Goal: Task Accomplishment & Management: Complete application form

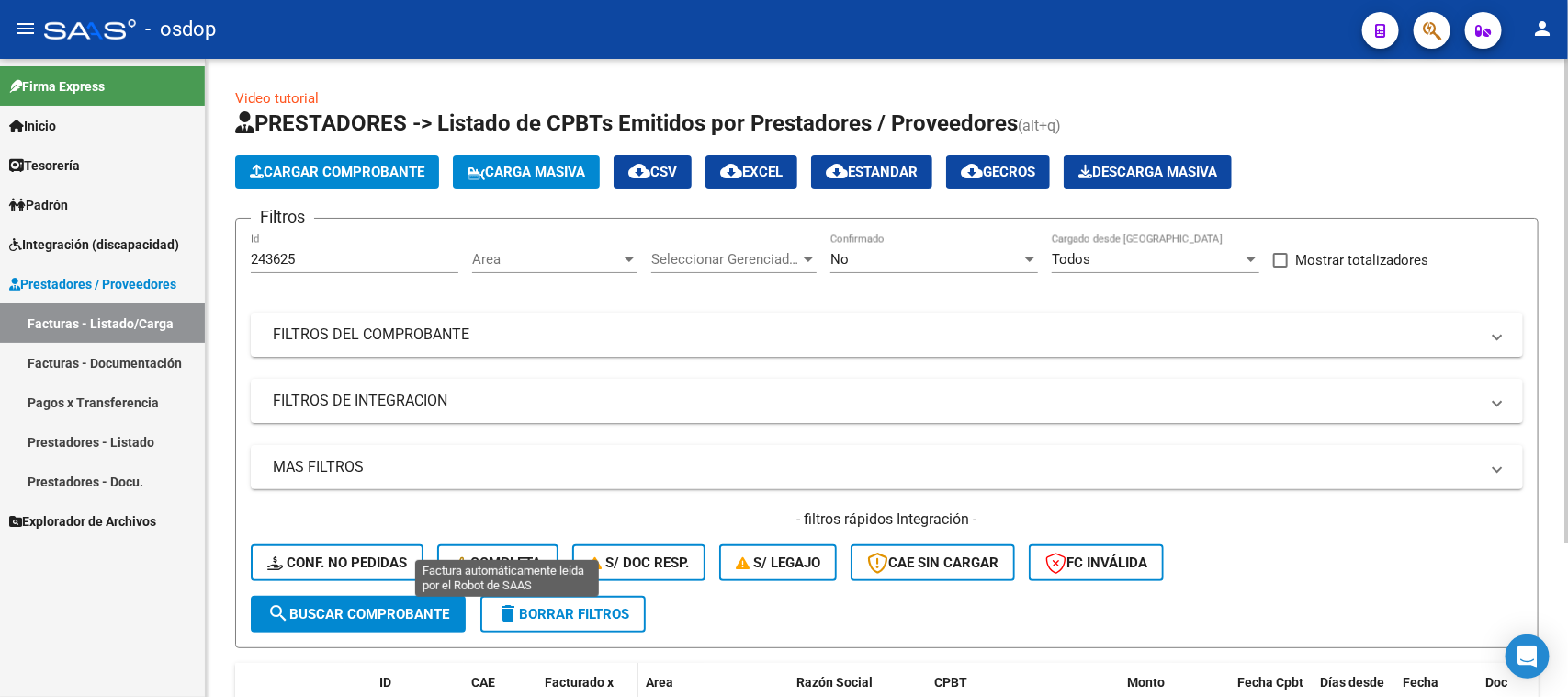
scroll to position [204, 0]
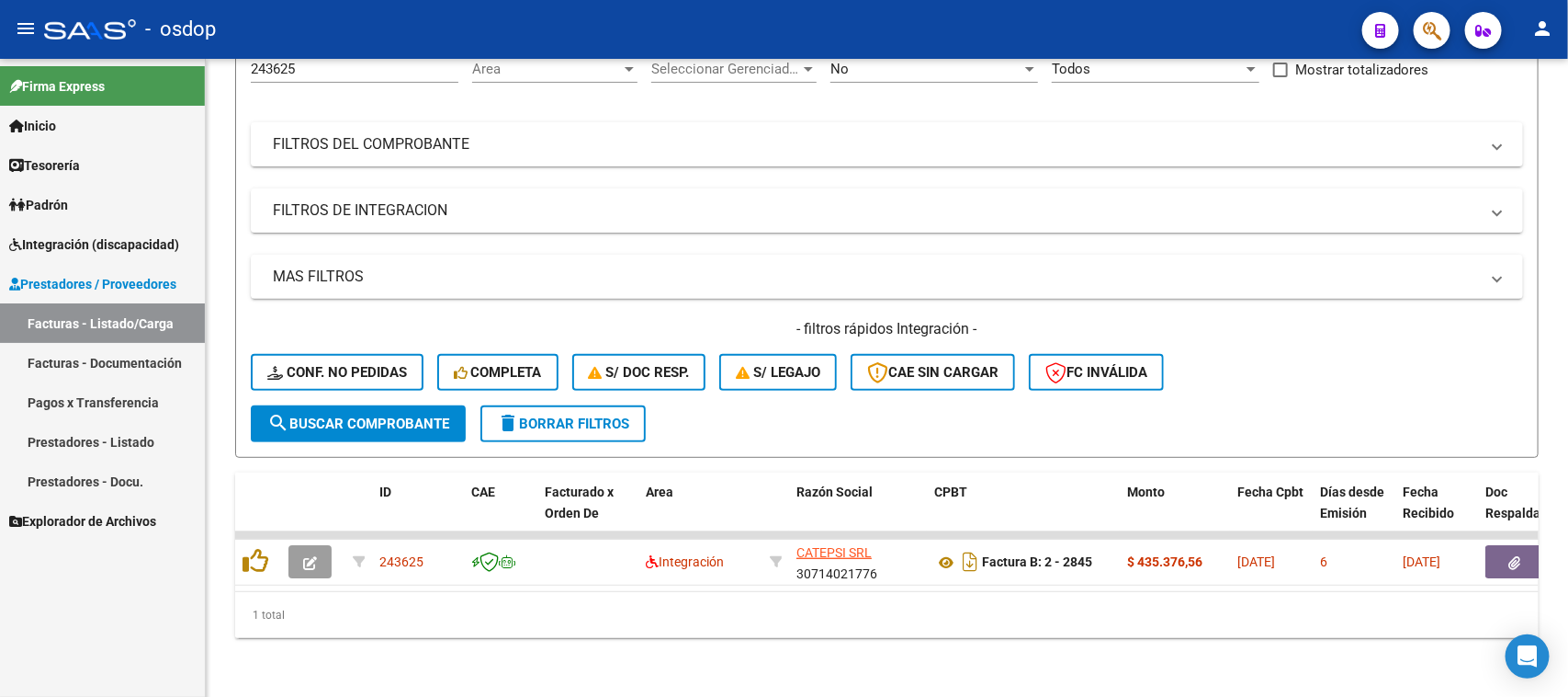
click at [150, 333] on link "Facturas - Listado/Carga" at bounding box center [102, 323] width 204 height 40
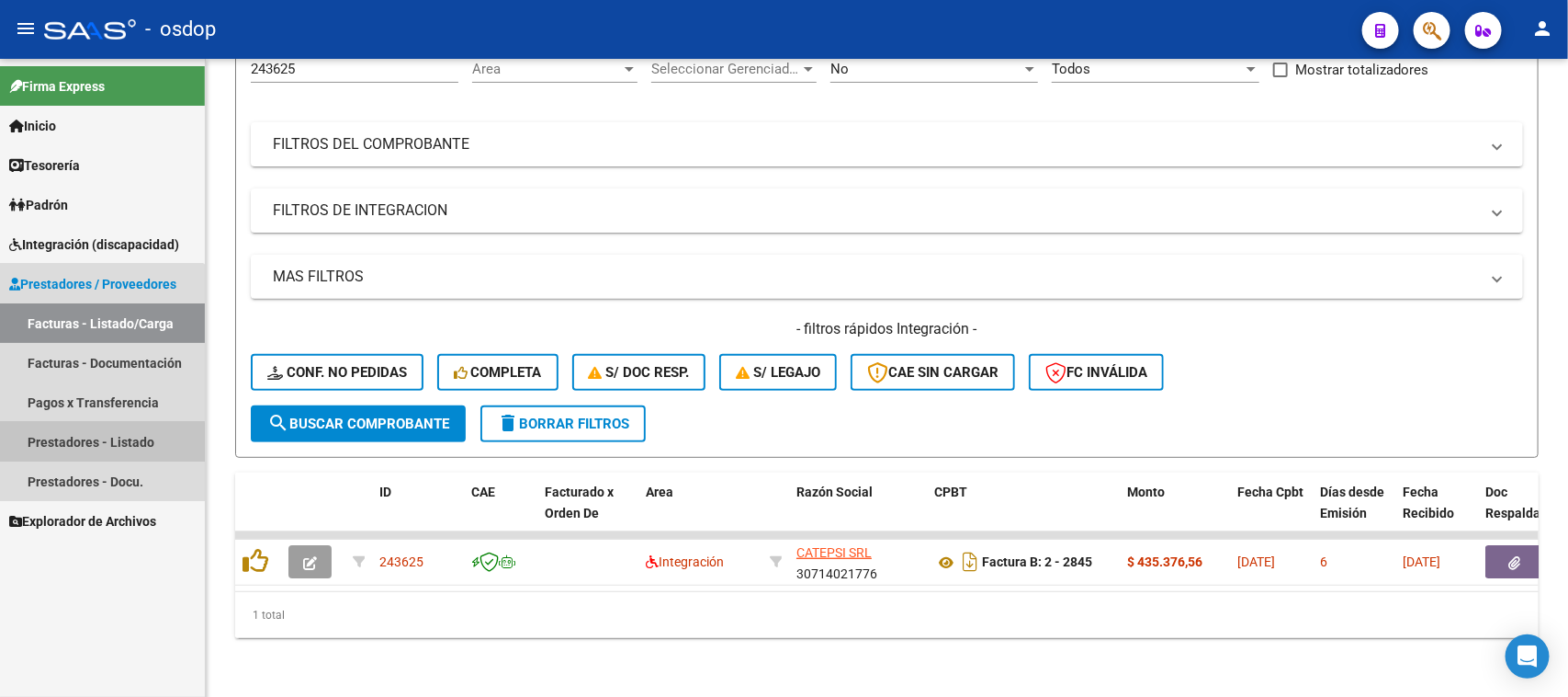
click at [83, 442] on link "Prestadores - Listado" at bounding box center [102, 441] width 204 height 40
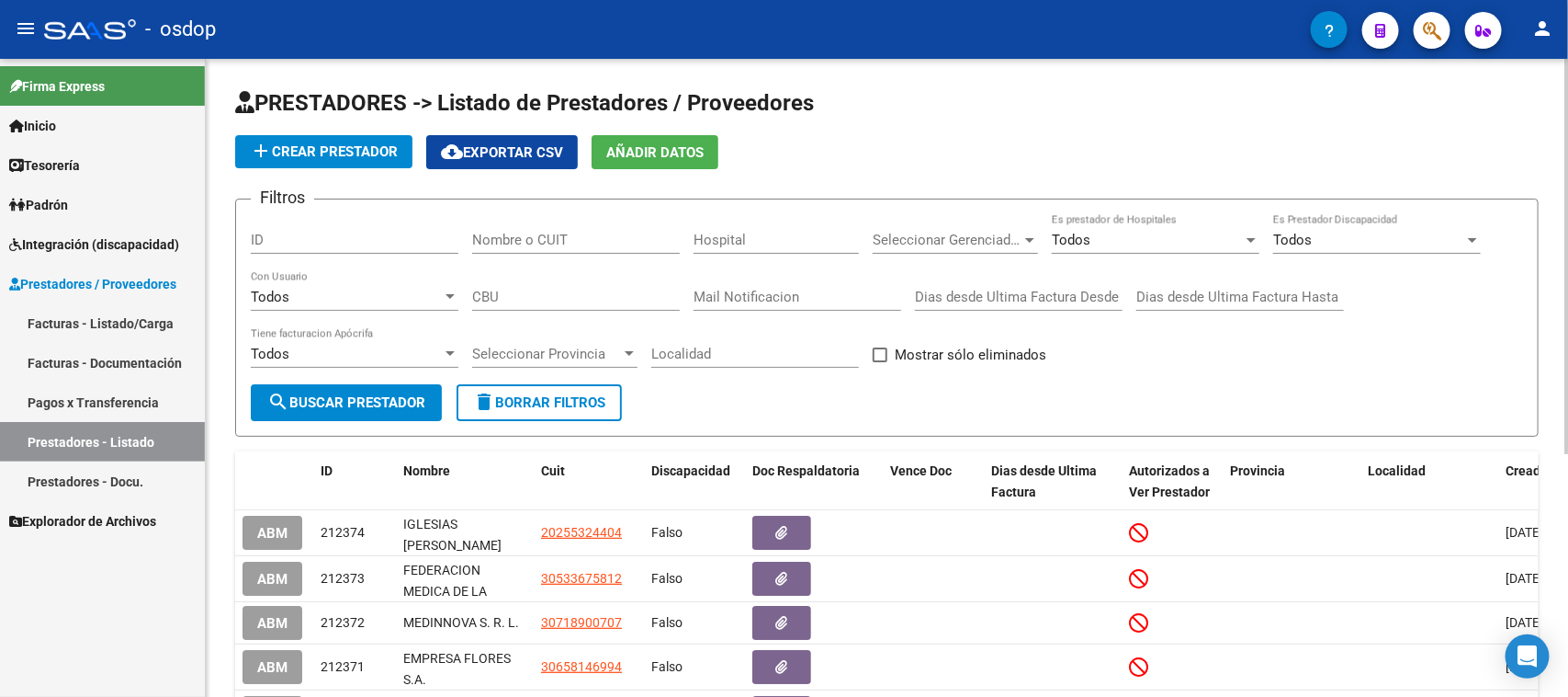
click at [580, 245] on input "Nombre o CUIT" at bounding box center [576, 239] width 207 height 16
click at [94, 237] on span "Integración (discapacidad)" at bounding box center [93, 244] width 170 height 20
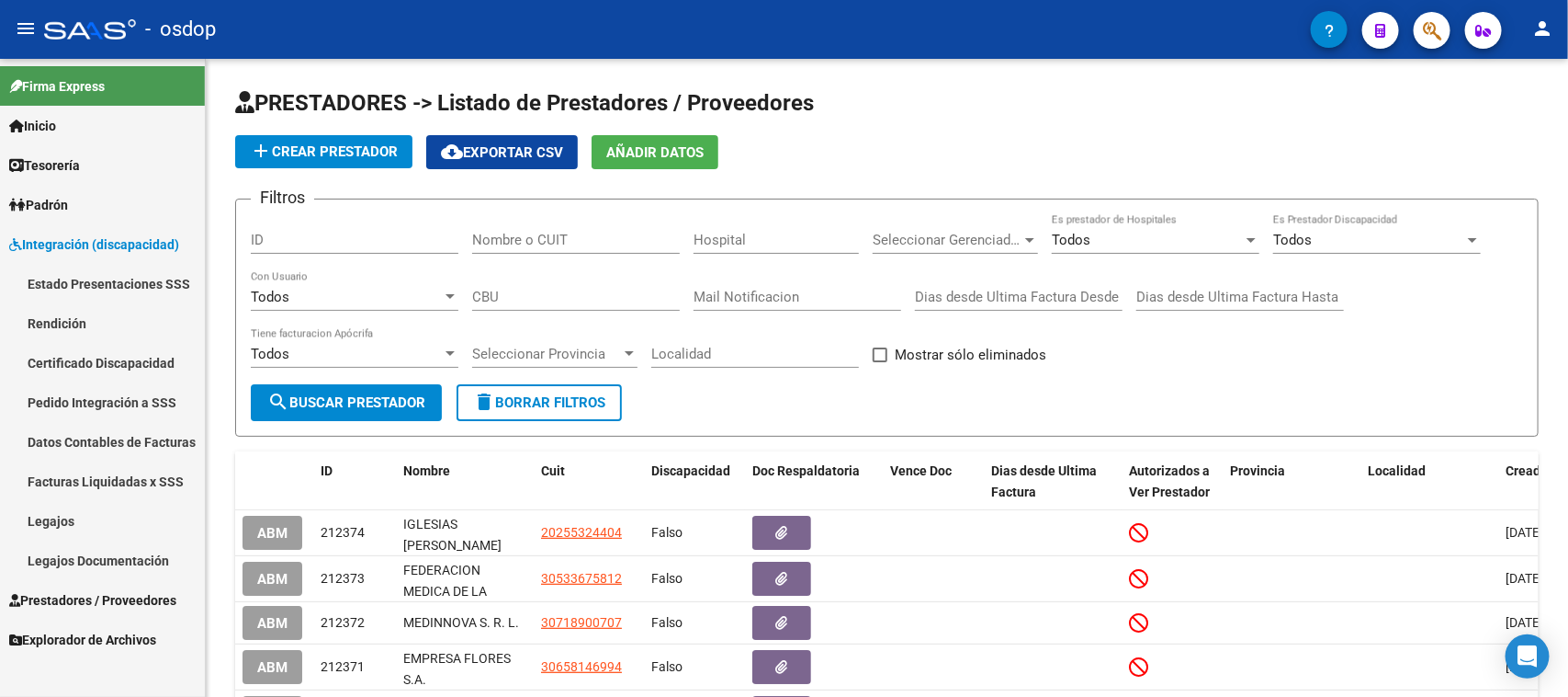
click at [87, 522] on link "Legajos" at bounding box center [102, 521] width 204 height 40
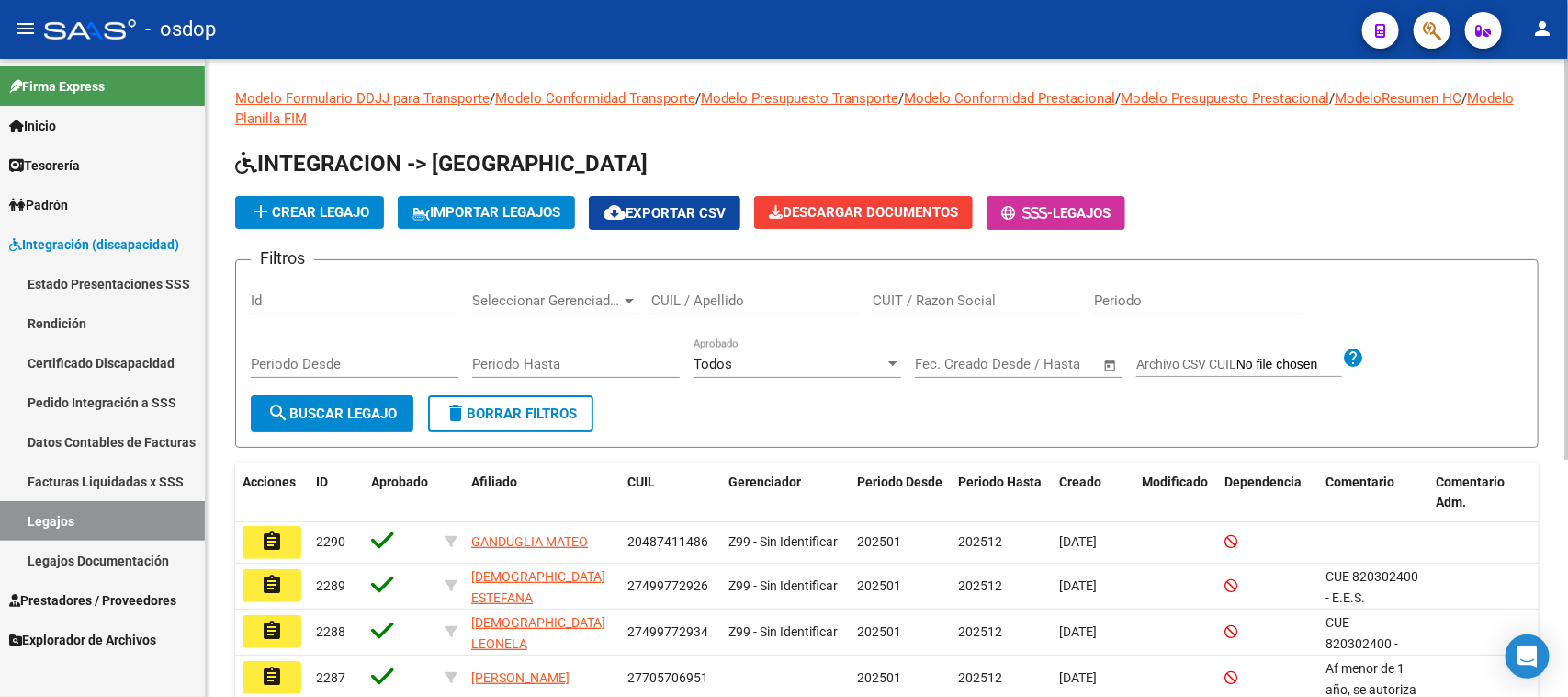
click at [739, 303] on input "CUIL / Apellido" at bounding box center [755, 300] width 207 height 16
type input "ramaccioni"
click at [383, 415] on span "search Buscar Legajo" at bounding box center [332, 413] width 130 height 16
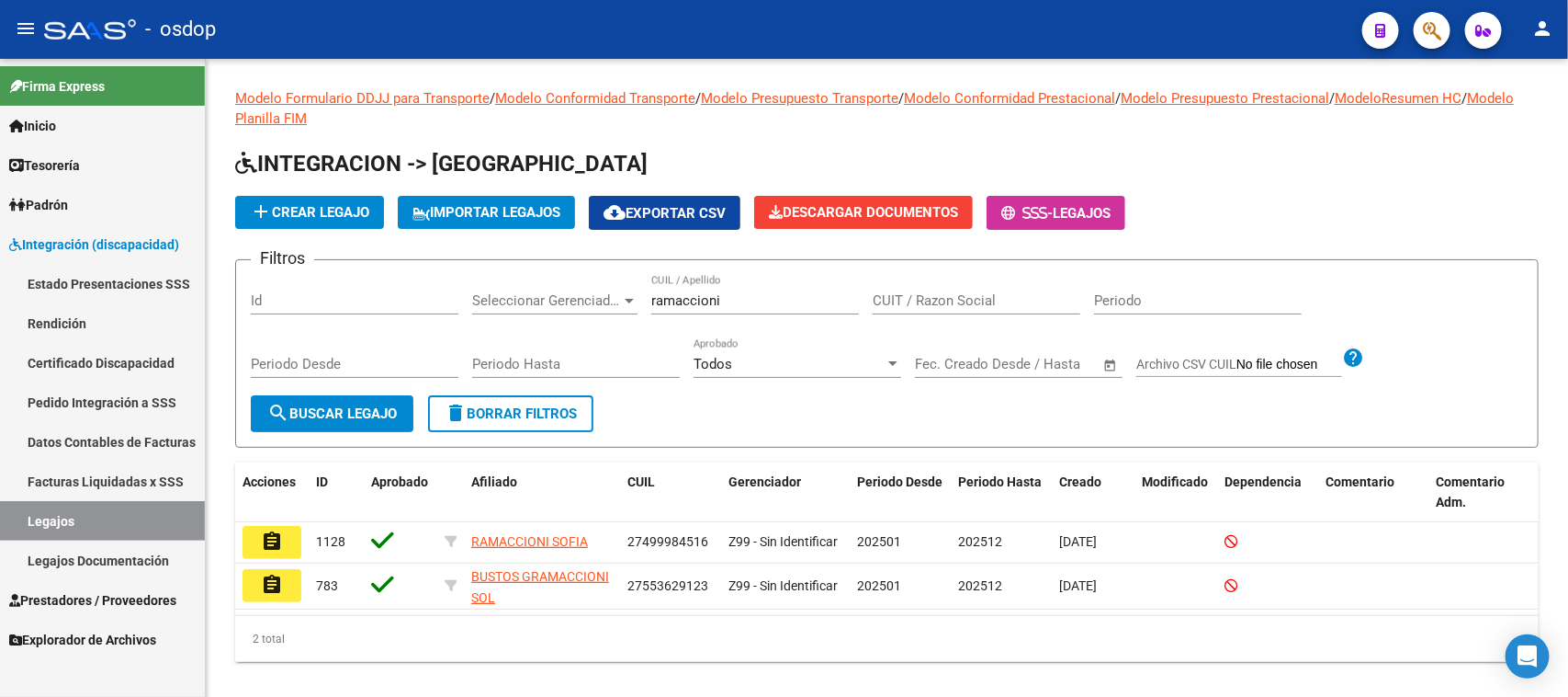
click at [275, 540] on mat-icon "assignment" at bounding box center [271, 541] width 22 height 22
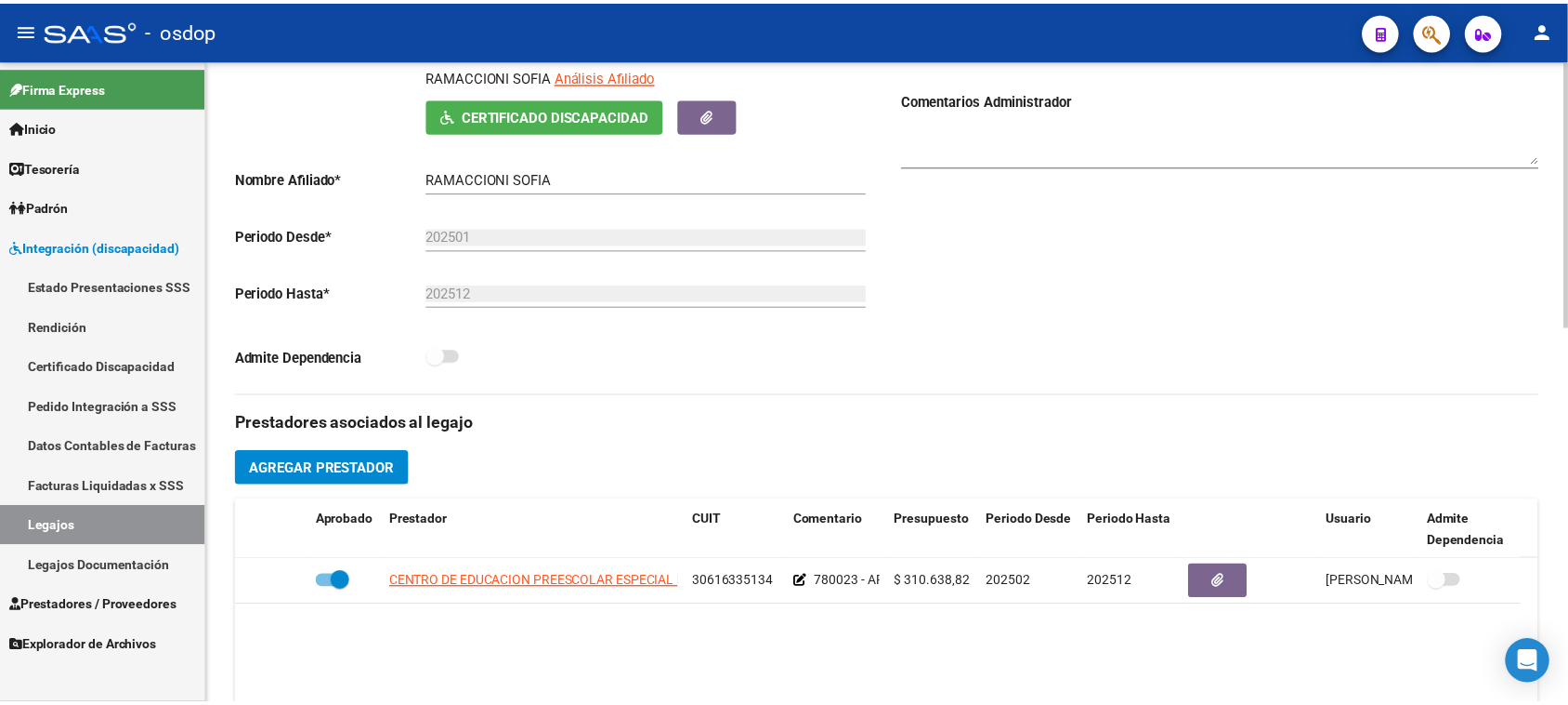
scroll to position [465, 0]
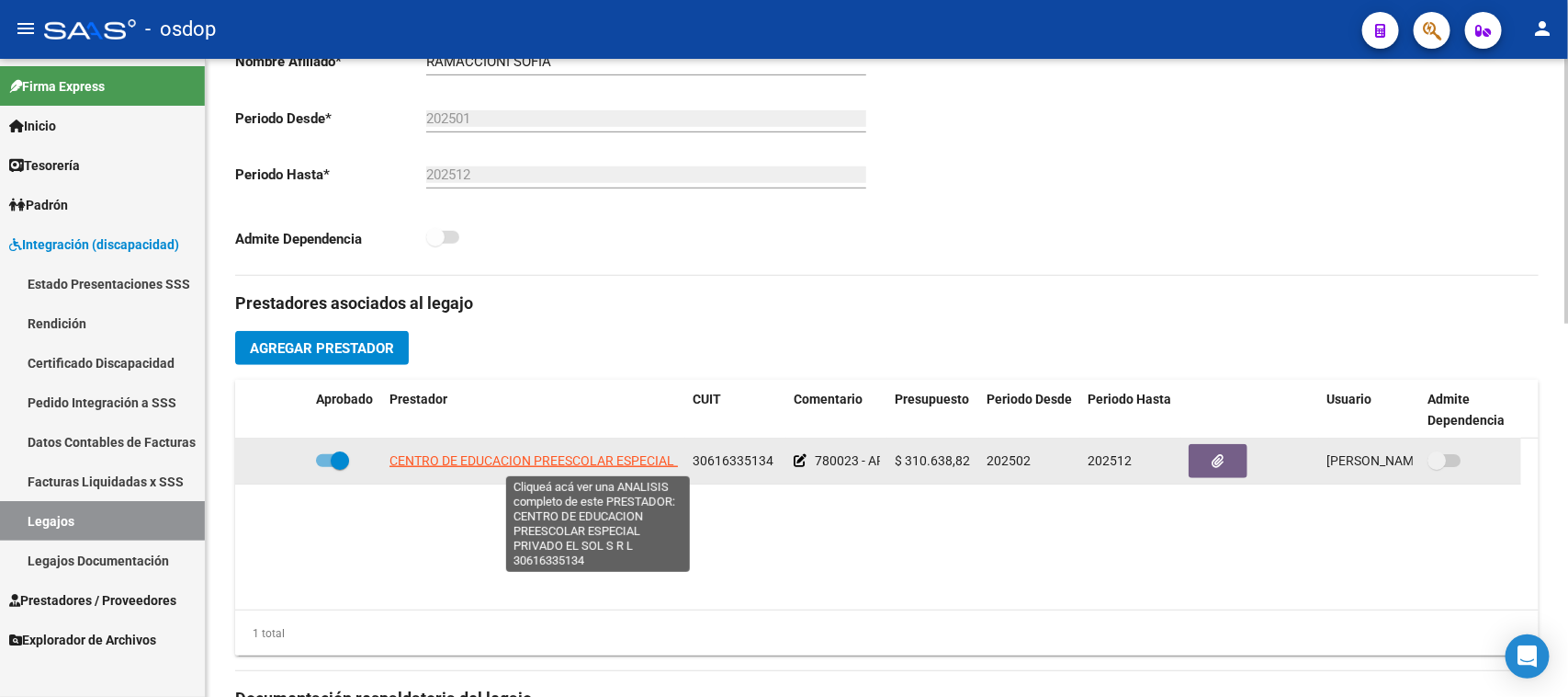
click at [535, 462] on span "CENTRO DE EDUCACION PREESCOLAR ESPECIAL PRIVADO EL SOL S R L" at bounding box center [597, 459] width 416 height 15
type textarea "30616335134"
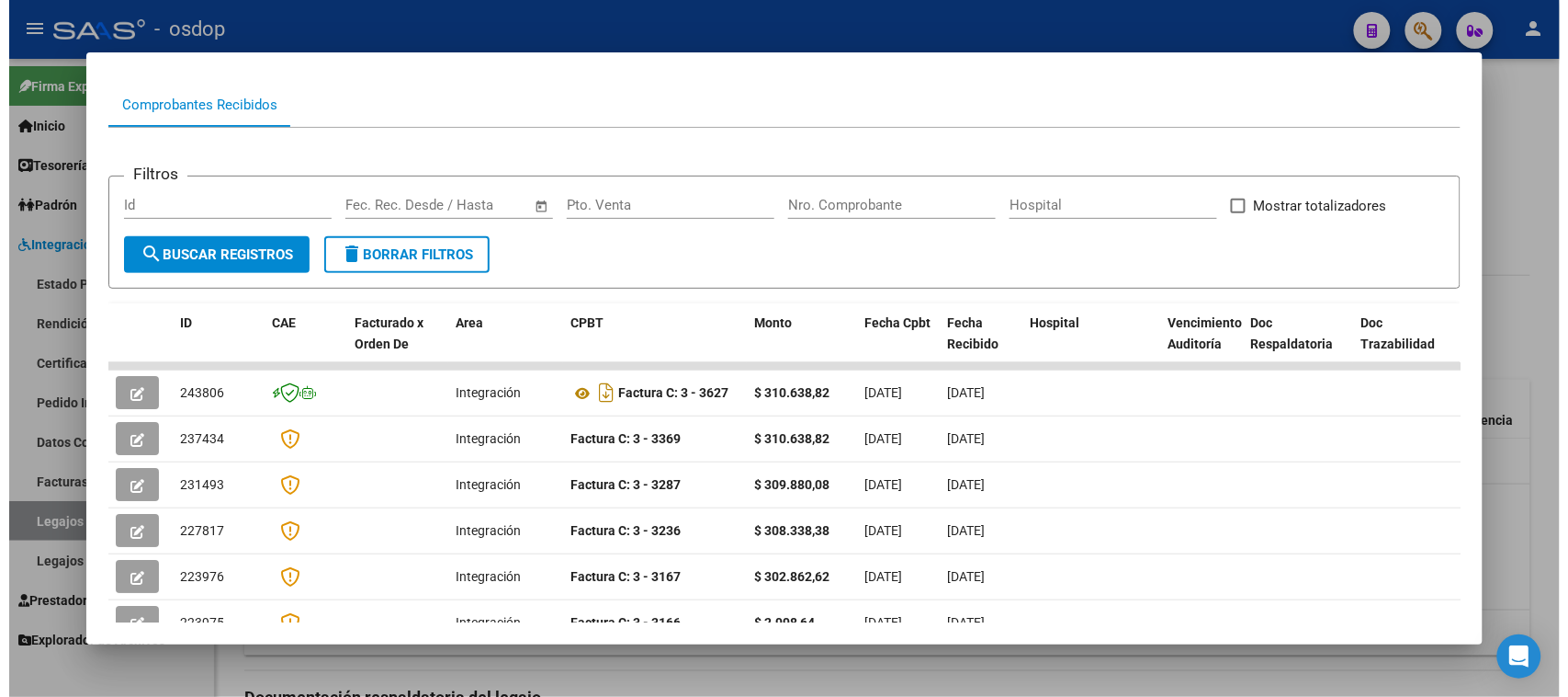
scroll to position [230, 0]
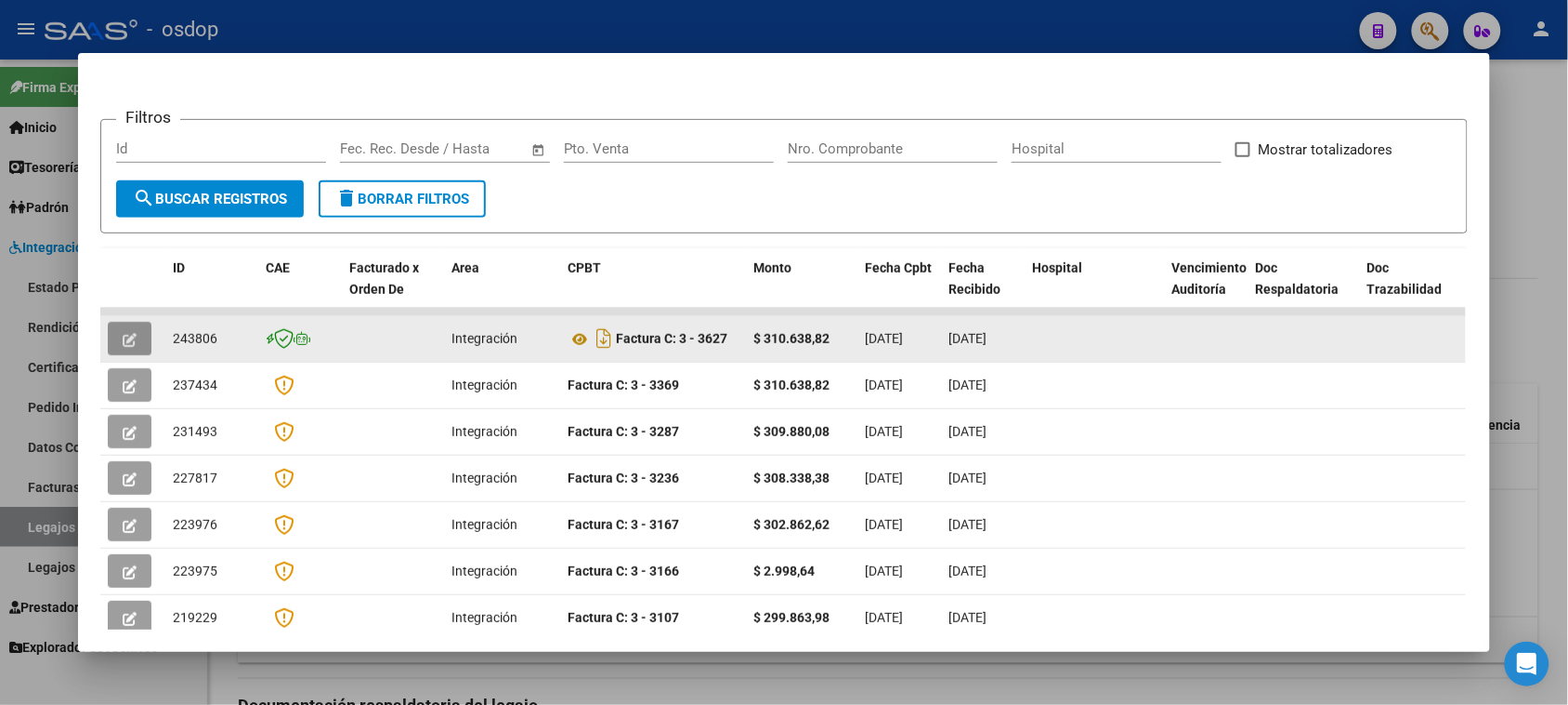
click at [130, 334] on button "button" at bounding box center [129, 338] width 44 height 33
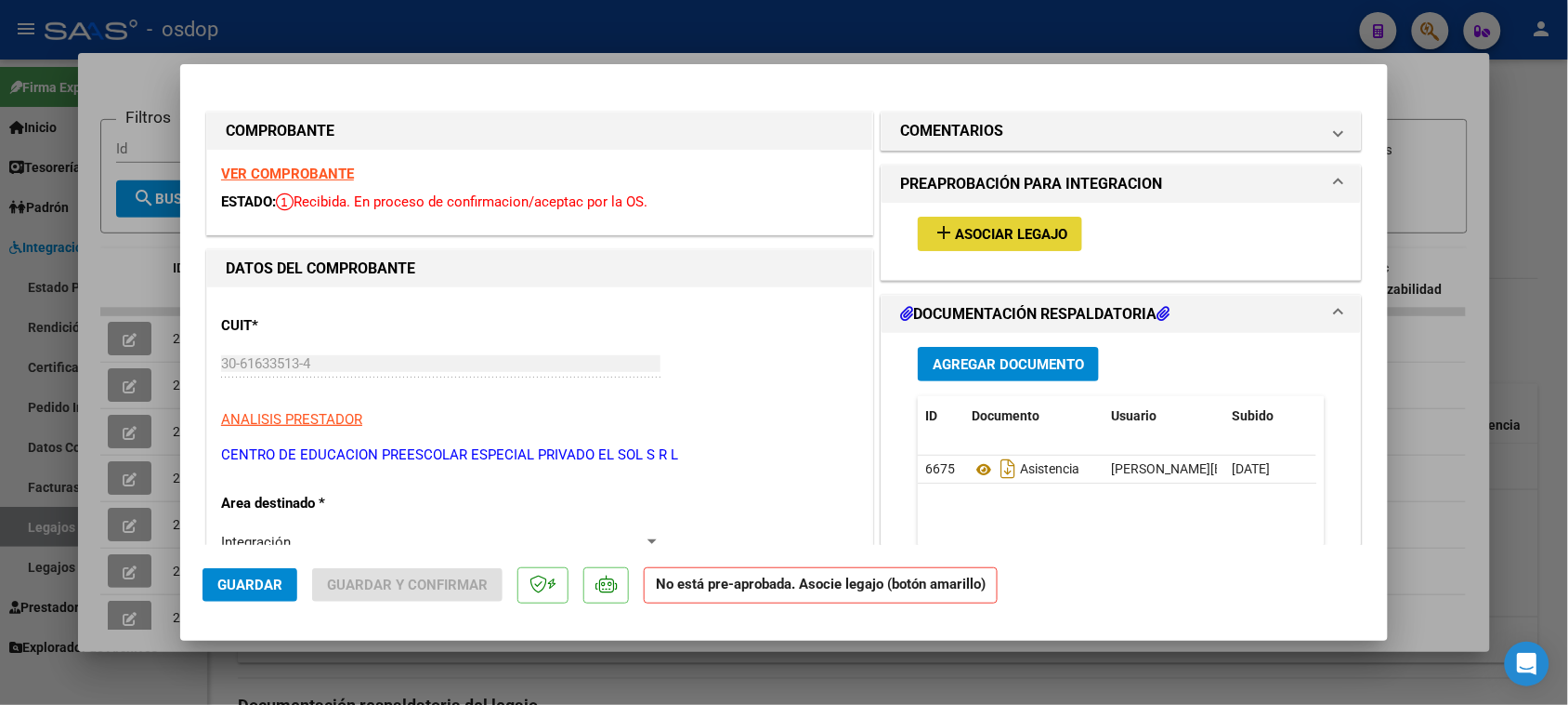
click at [1028, 229] on span "Asociar Legajo" at bounding box center [1011, 233] width 113 height 17
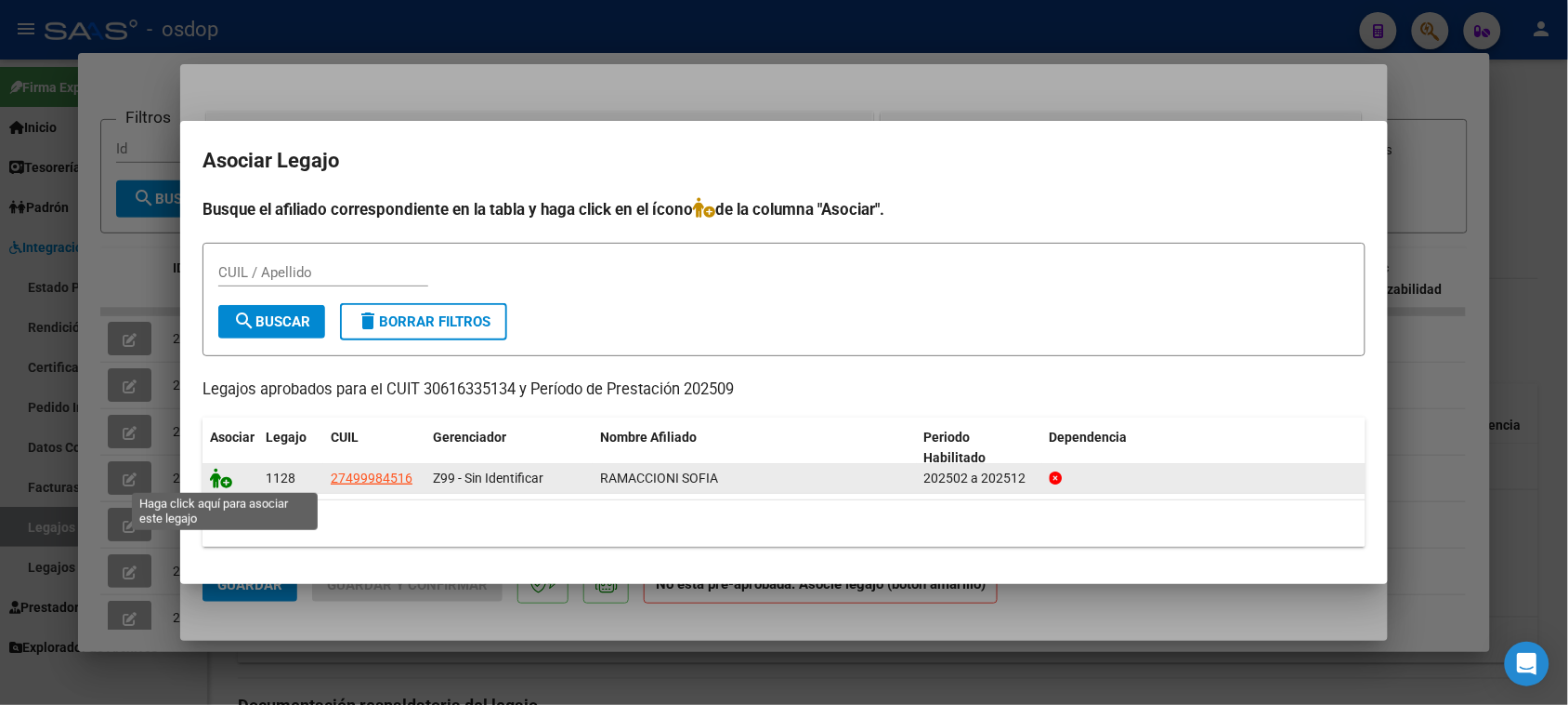
click at [216, 480] on icon at bounding box center [220, 478] width 23 height 21
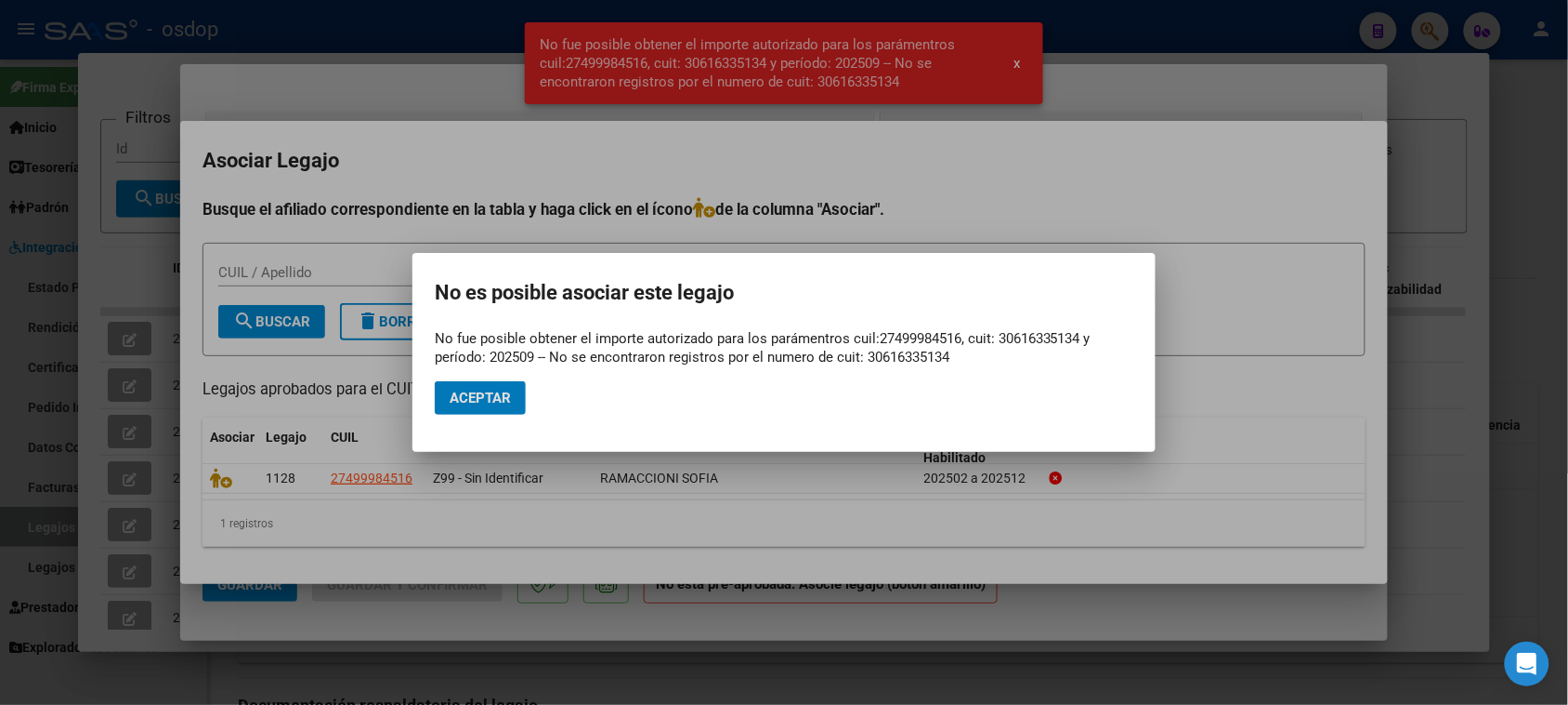
click at [1071, 544] on div at bounding box center [784, 352] width 1568 height 705
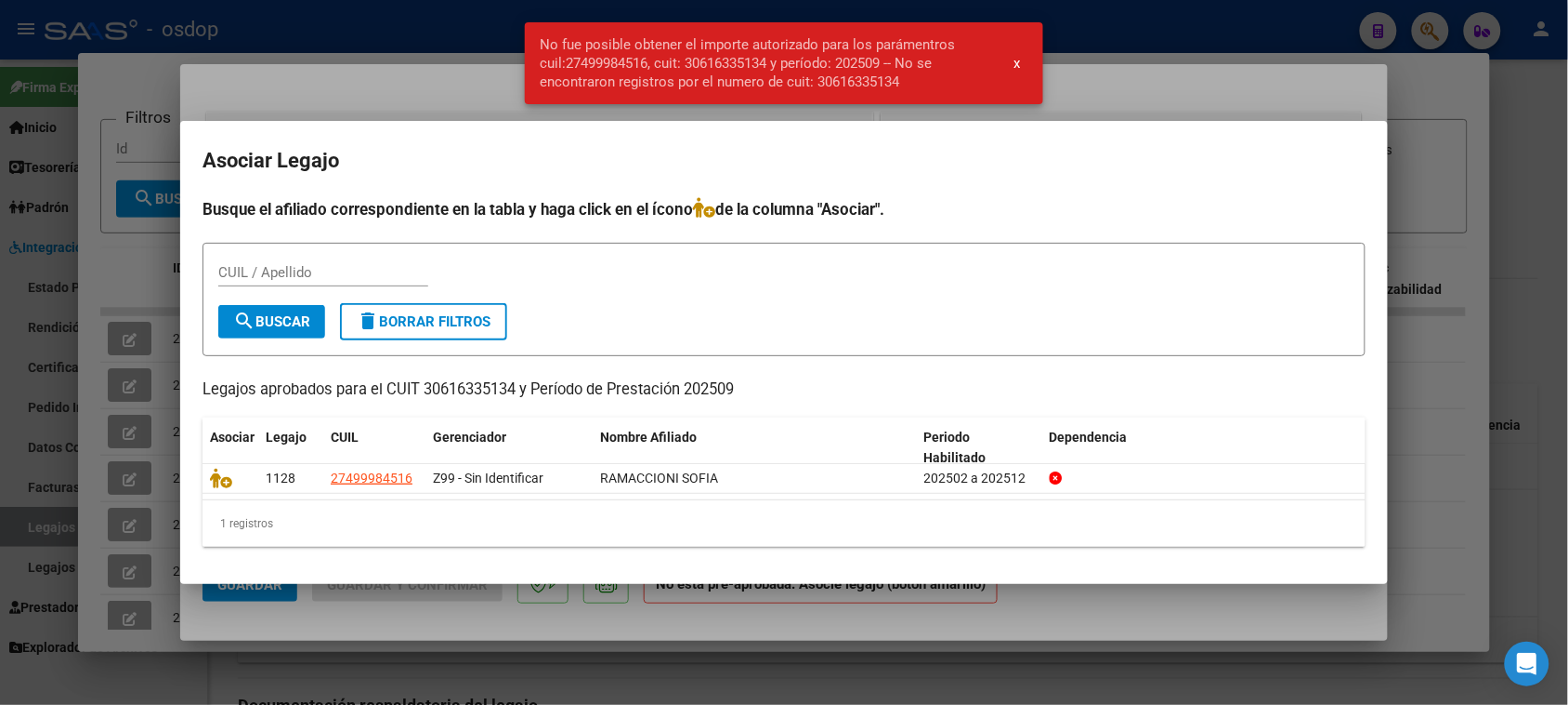
click at [884, 623] on div at bounding box center [784, 352] width 1568 height 705
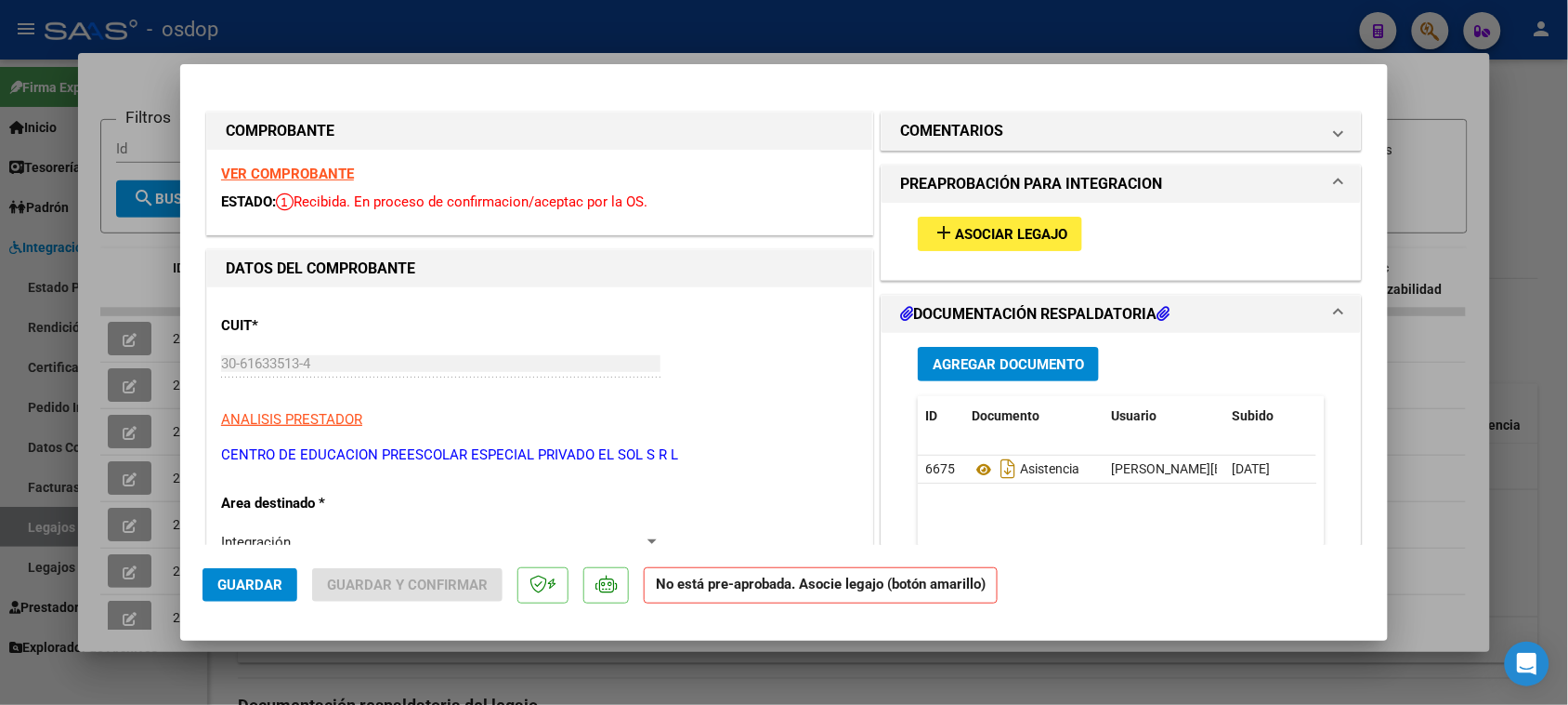
click at [735, 680] on div at bounding box center [784, 352] width 1568 height 705
type input "$ 0,00"
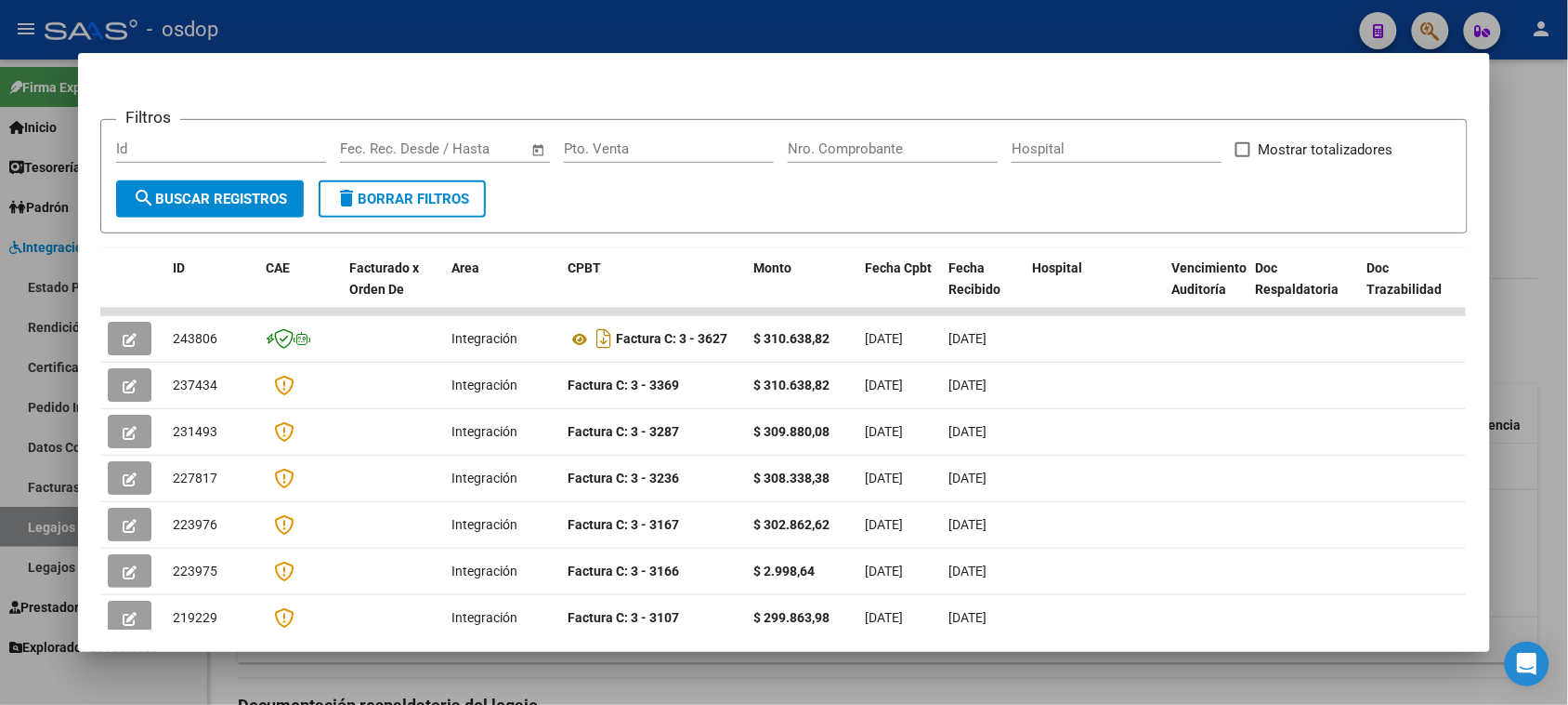
click at [718, 675] on div at bounding box center [784, 352] width 1568 height 705
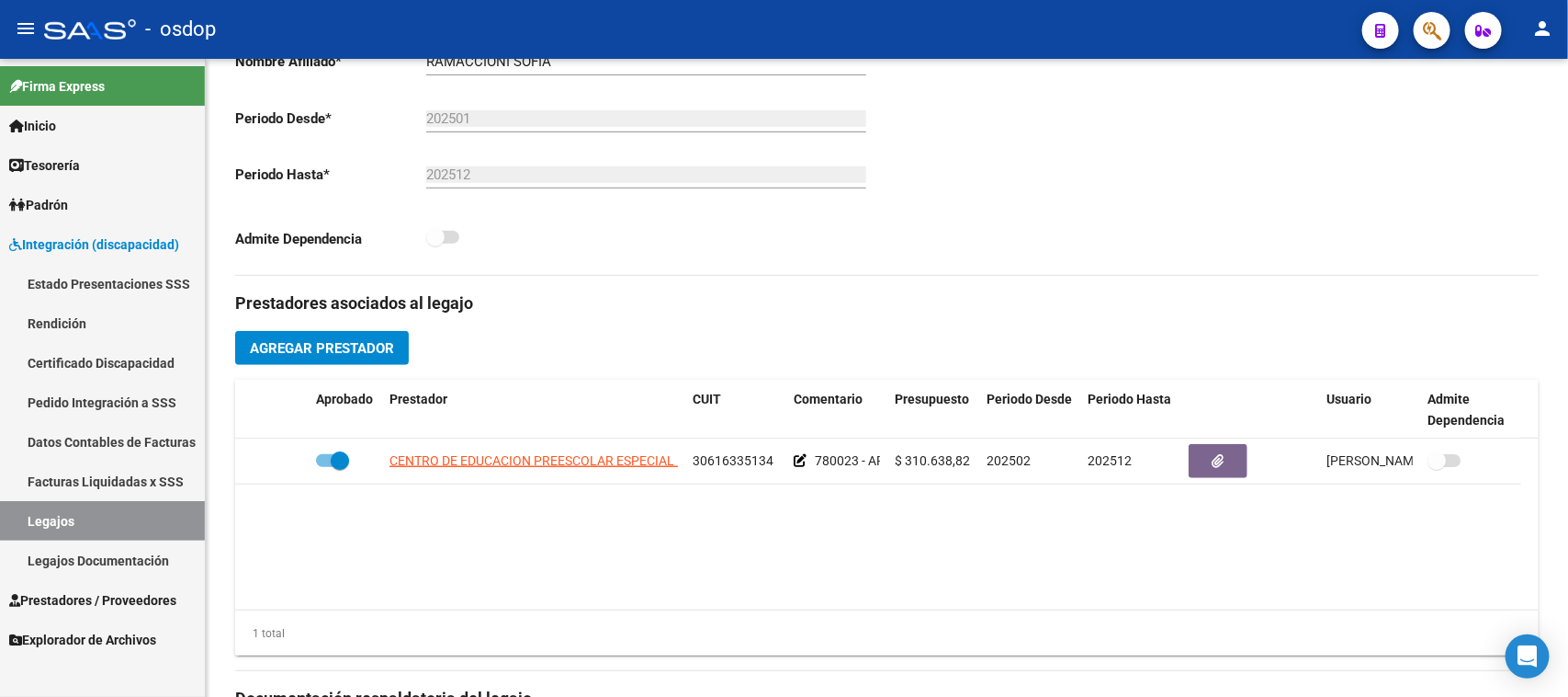
click at [113, 598] on span "Prestadores / Proveedores" at bounding box center [92, 600] width 168 height 20
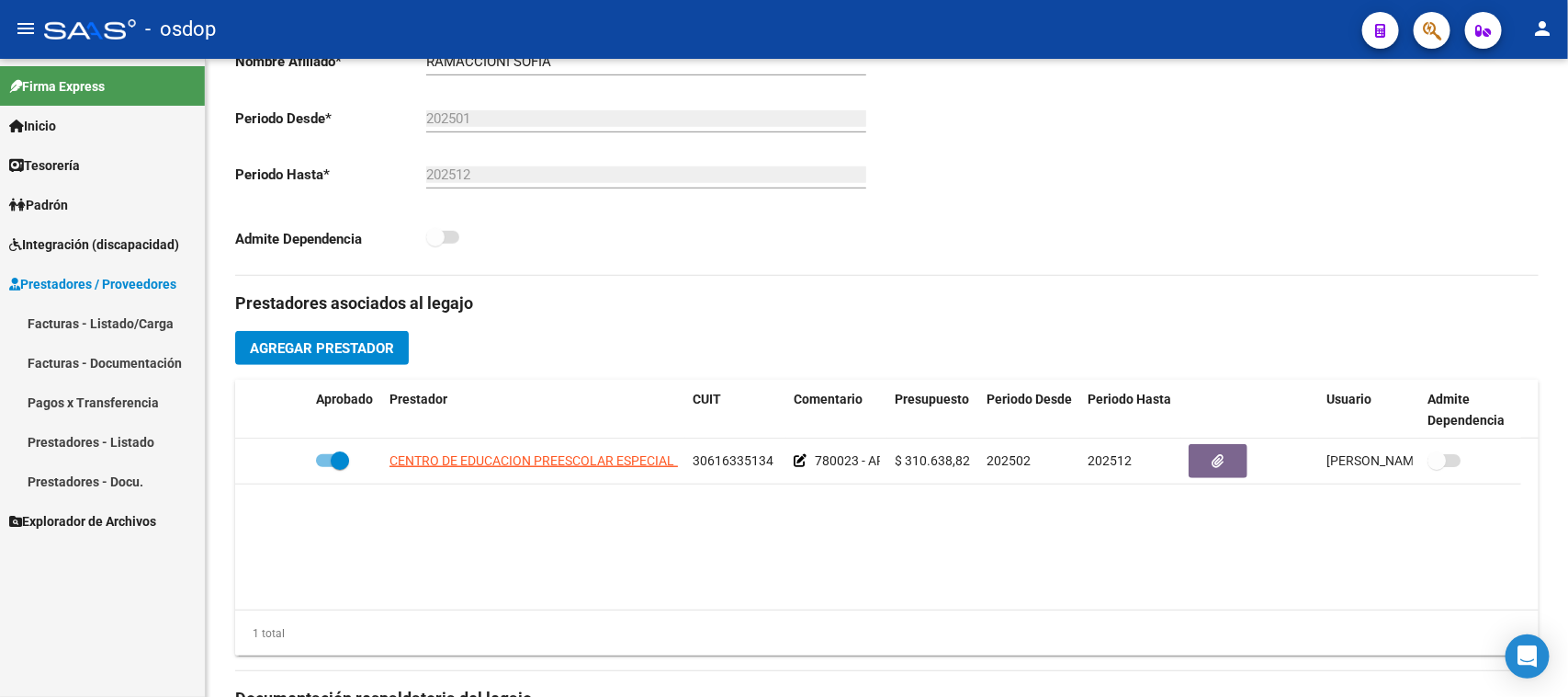
click at [117, 325] on link "Facturas - Listado/Carga" at bounding box center [102, 323] width 204 height 40
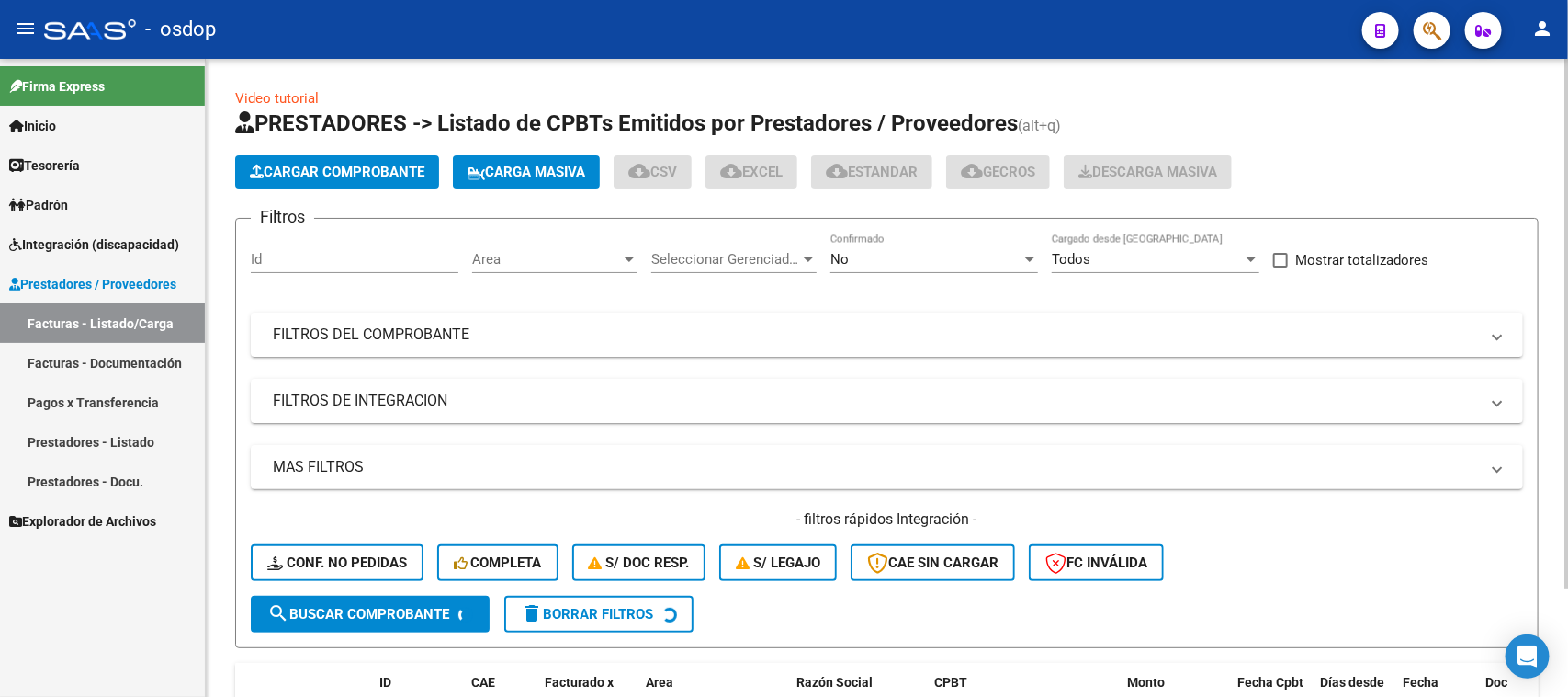
click at [355, 256] on input "Id" at bounding box center [355, 259] width 207 height 16
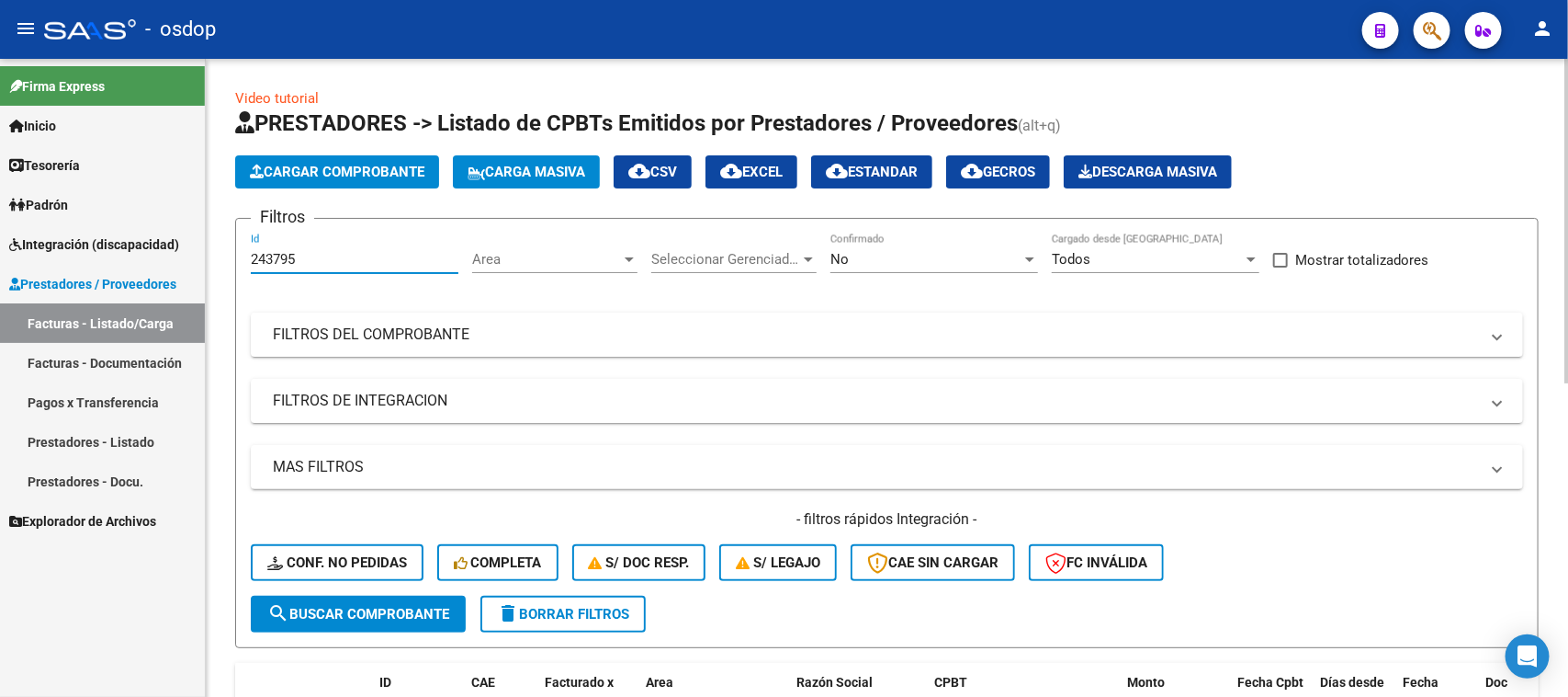
type input "243795"
click at [370, 609] on span "search Buscar Comprobante" at bounding box center [359, 614] width 182 height 16
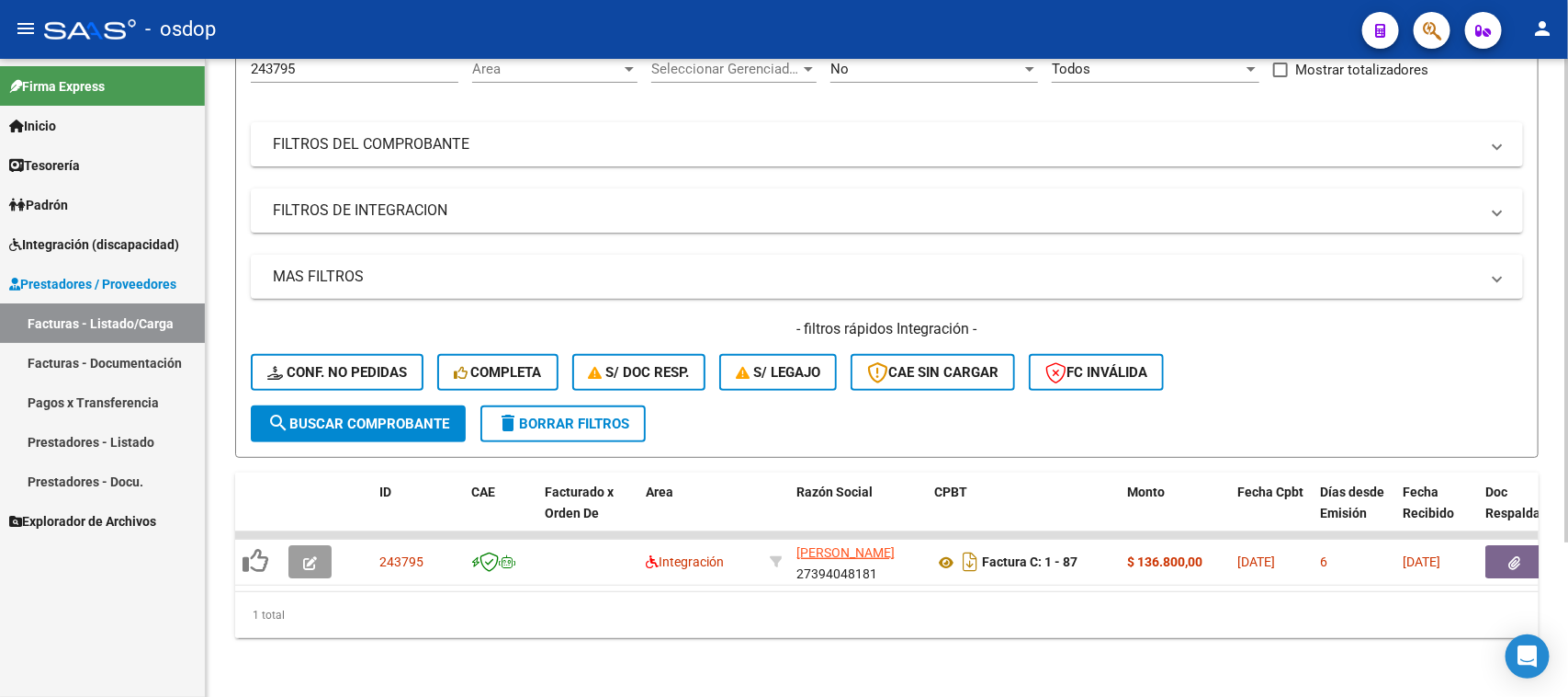
scroll to position [204, 0]
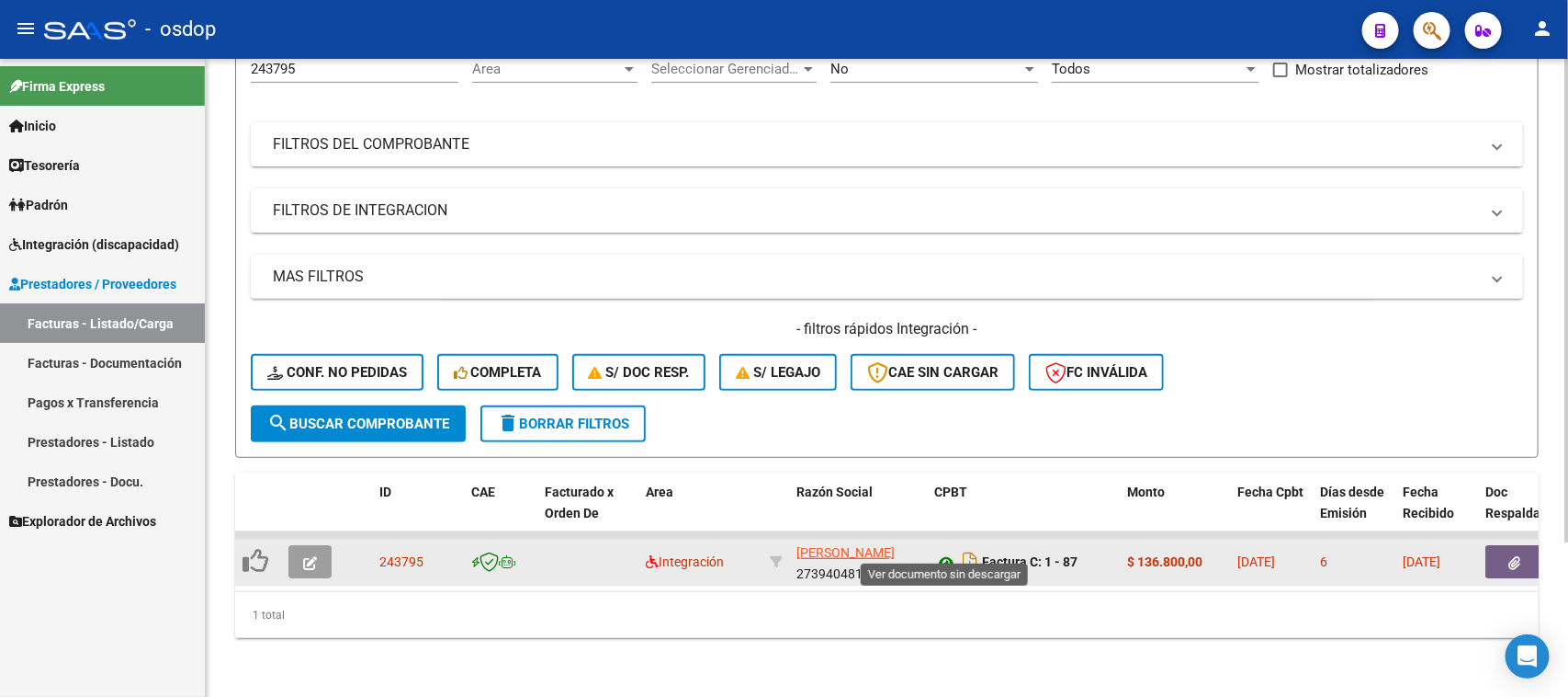
click at [945, 552] on icon at bounding box center [946, 562] width 24 height 22
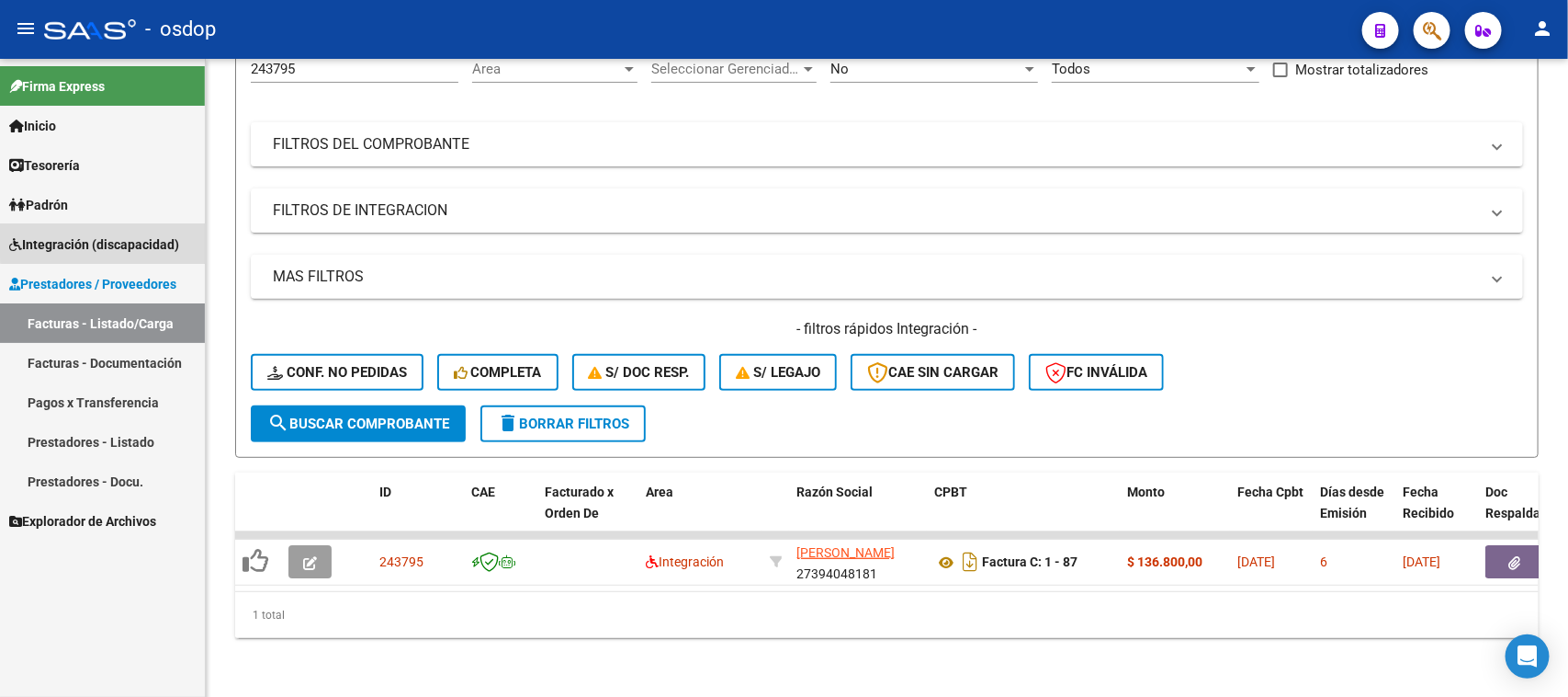
click at [110, 231] on link "Integración (discapacidad)" at bounding box center [102, 243] width 204 height 40
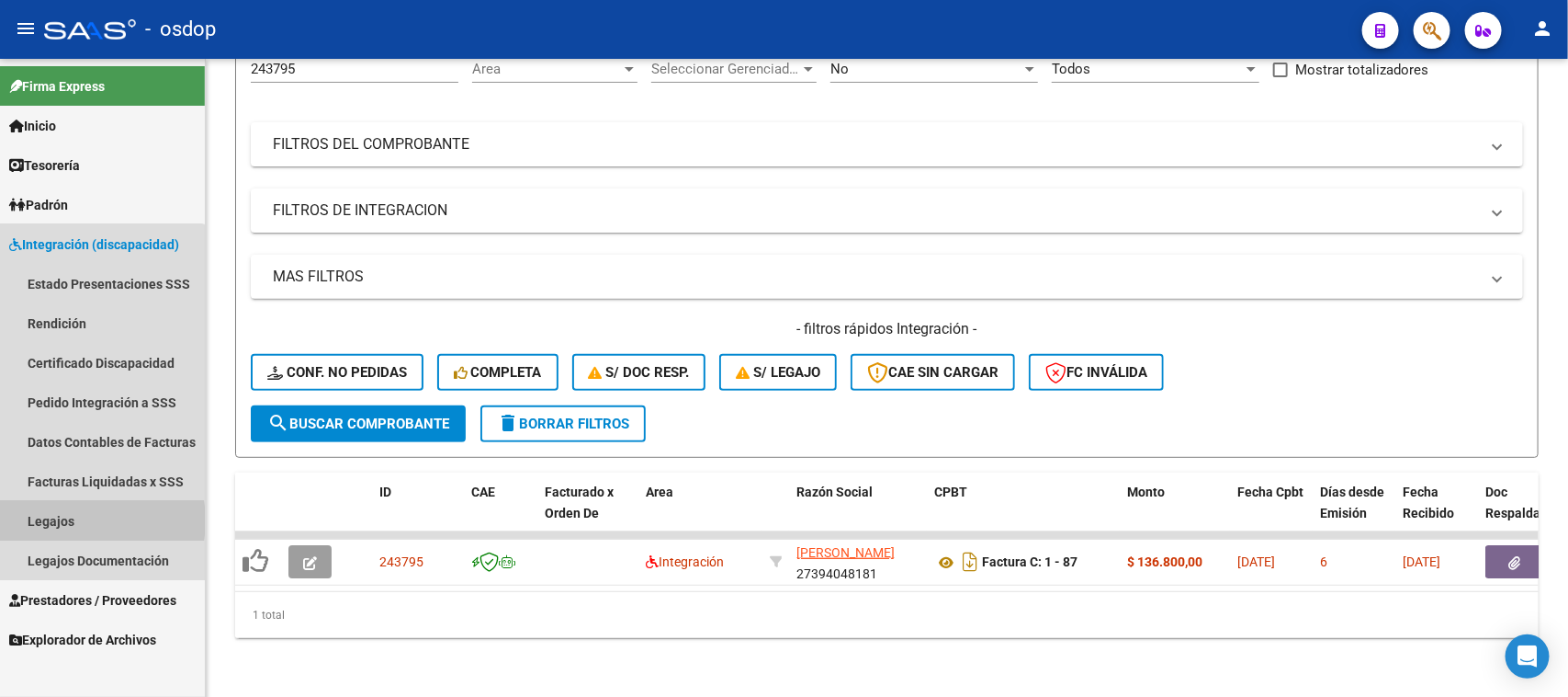
click at [79, 521] on link "Legajos" at bounding box center [102, 521] width 204 height 40
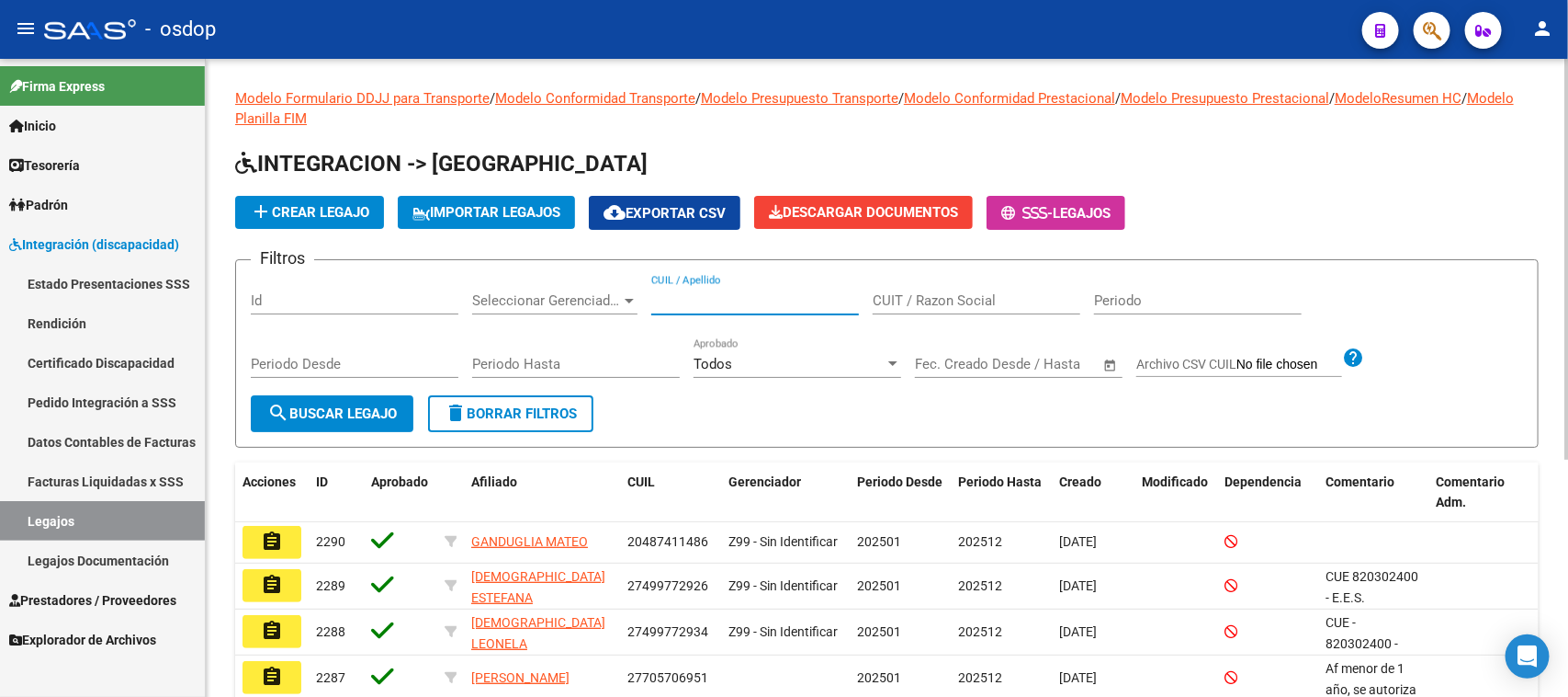
click at [696, 297] on input "CUIL / Apellido" at bounding box center [755, 300] width 207 height 16
paste input "20570659937"
type input "20570659937"
click at [361, 416] on span "search Buscar Legajo" at bounding box center [332, 413] width 130 height 16
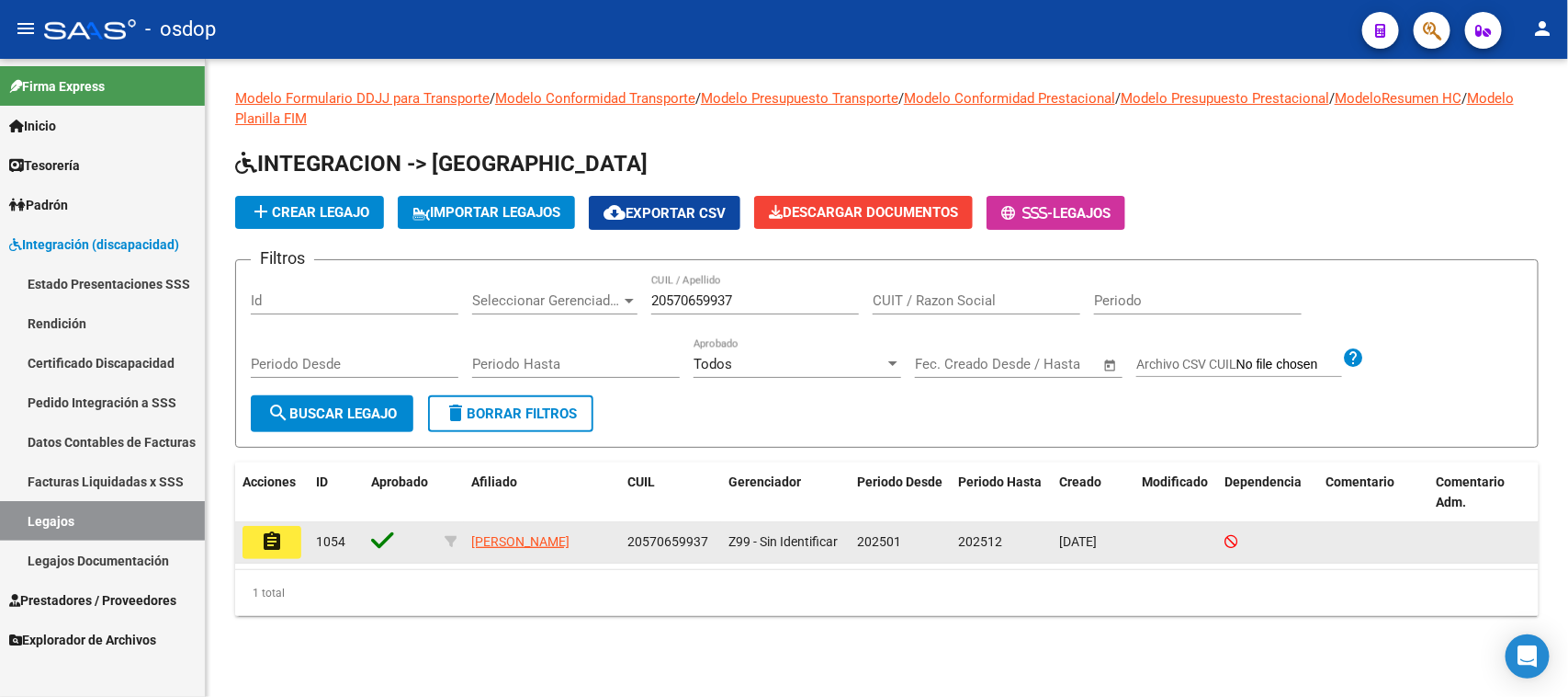
click at [280, 530] on mat-icon "assignment" at bounding box center [271, 541] width 22 height 22
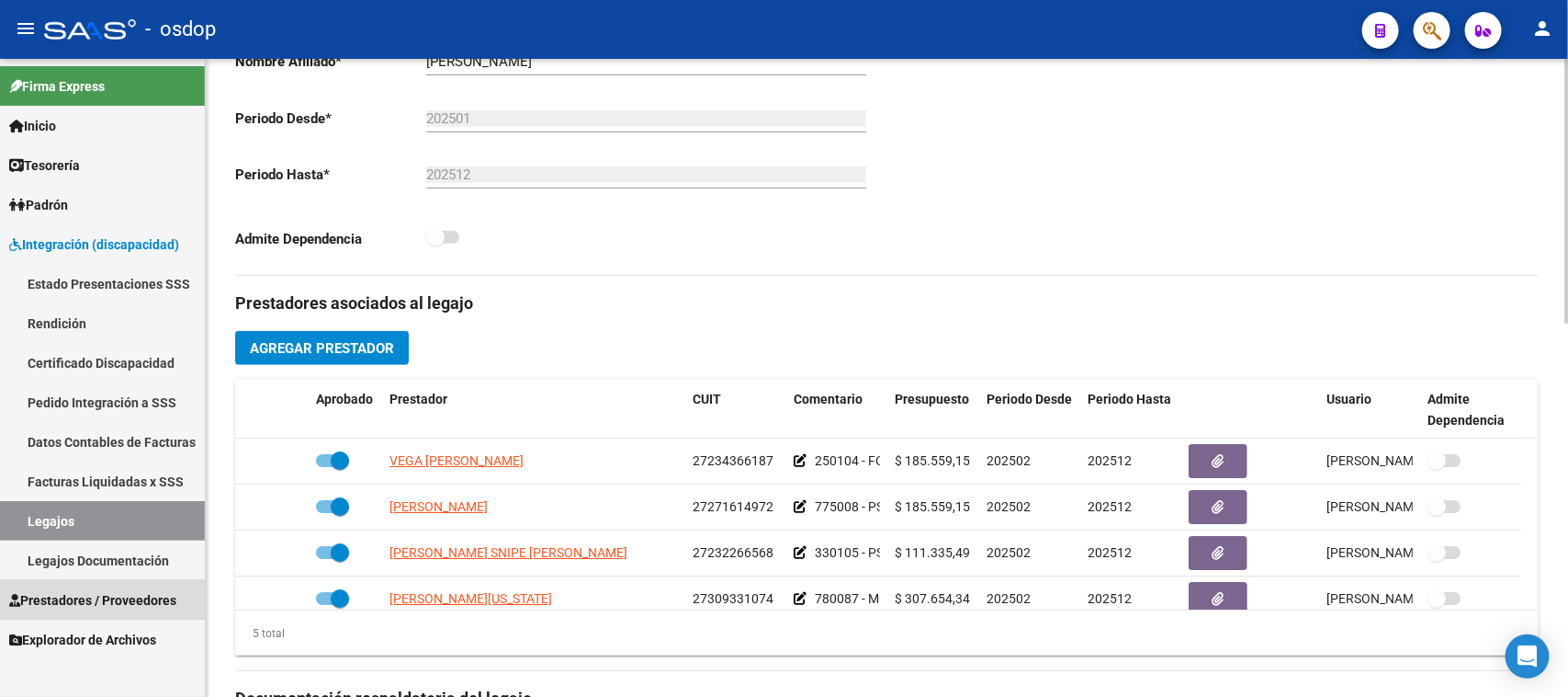
click at [101, 600] on span "Prestadores / Proveedores" at bounding box center [92, 600] width 168 height 20
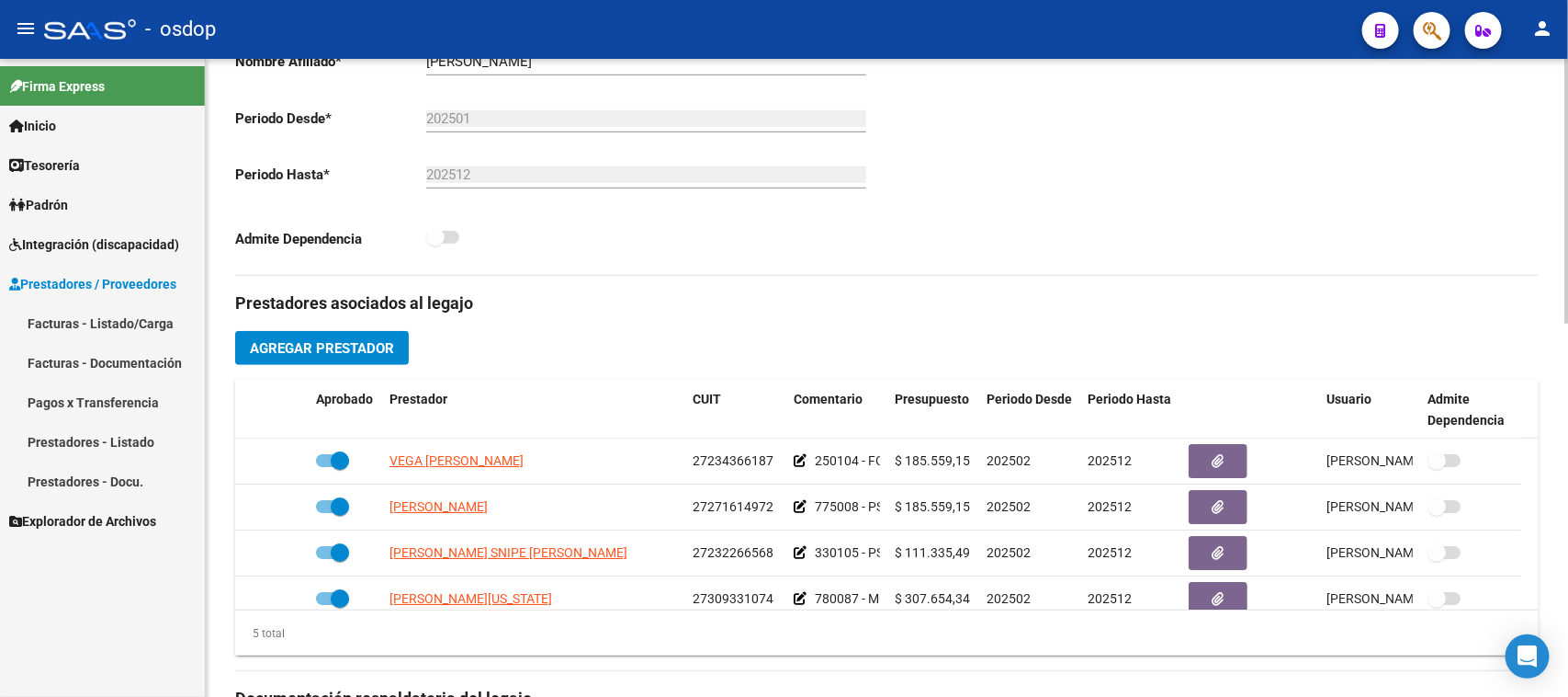
click at [115, 325] on link "Facturas - Listado/Carga" at bounding box center [102, 323] width 204 height 40
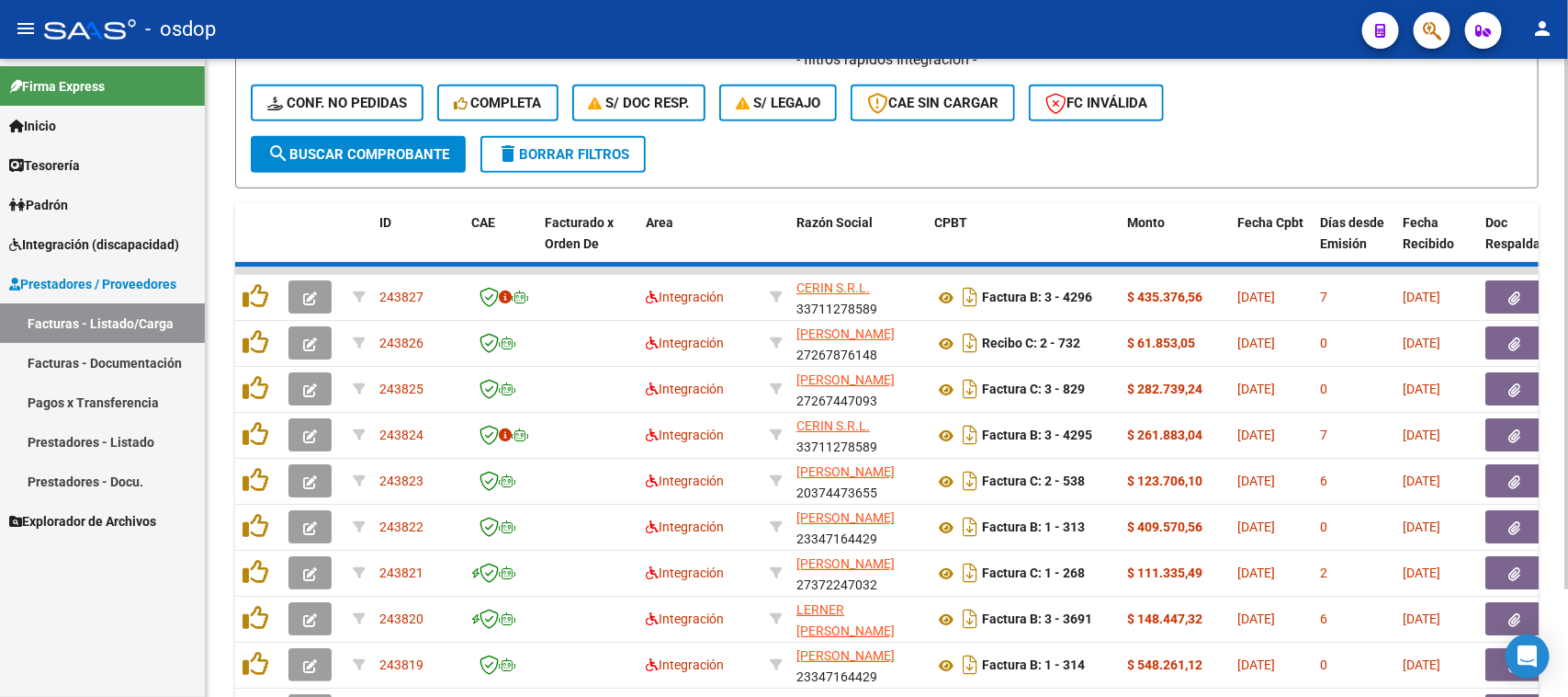
click at [340, 132] on div "- filtros rápidos Integración - Conf. no pedidas Completa S/ Doc Resp. S/ legaj…" at bounding box center [887, 92] width 1272 height 86
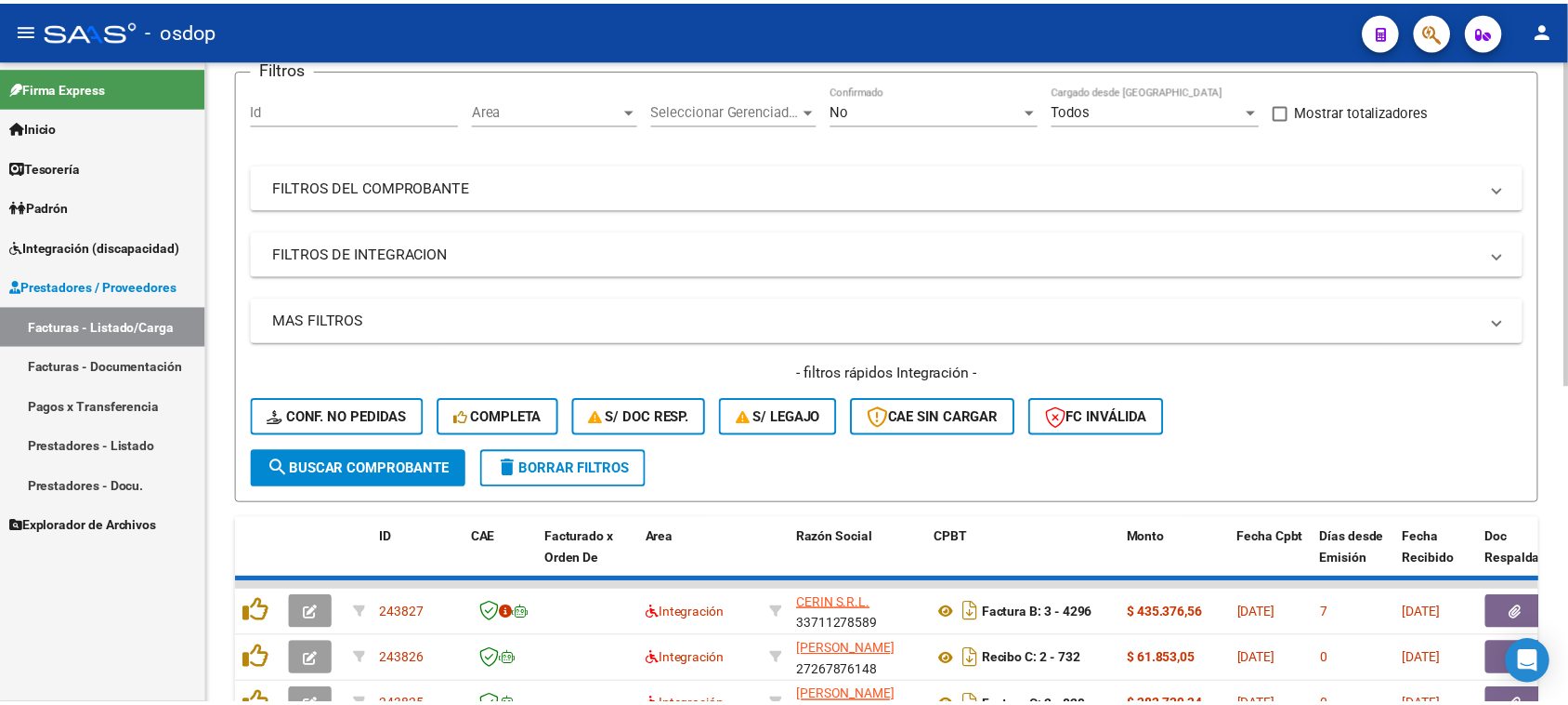
scroll to position [117, 0]
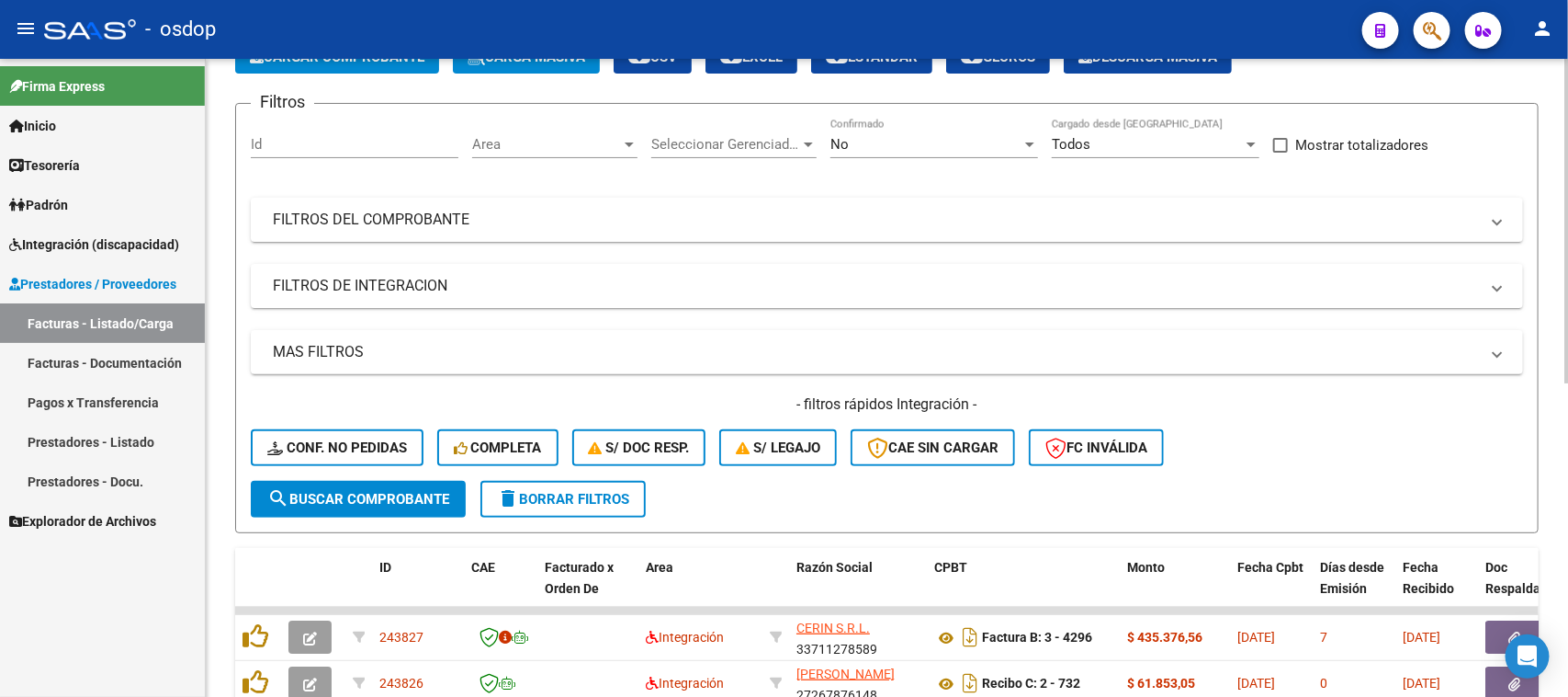
click at [310, 144] on input "Id" at bounding box center [355, 143] width 207 height 16
type input "243795"
click at [410, 493] on span "search Buscar Comprobante" at bounding box center [359, 498] width 182 height 16
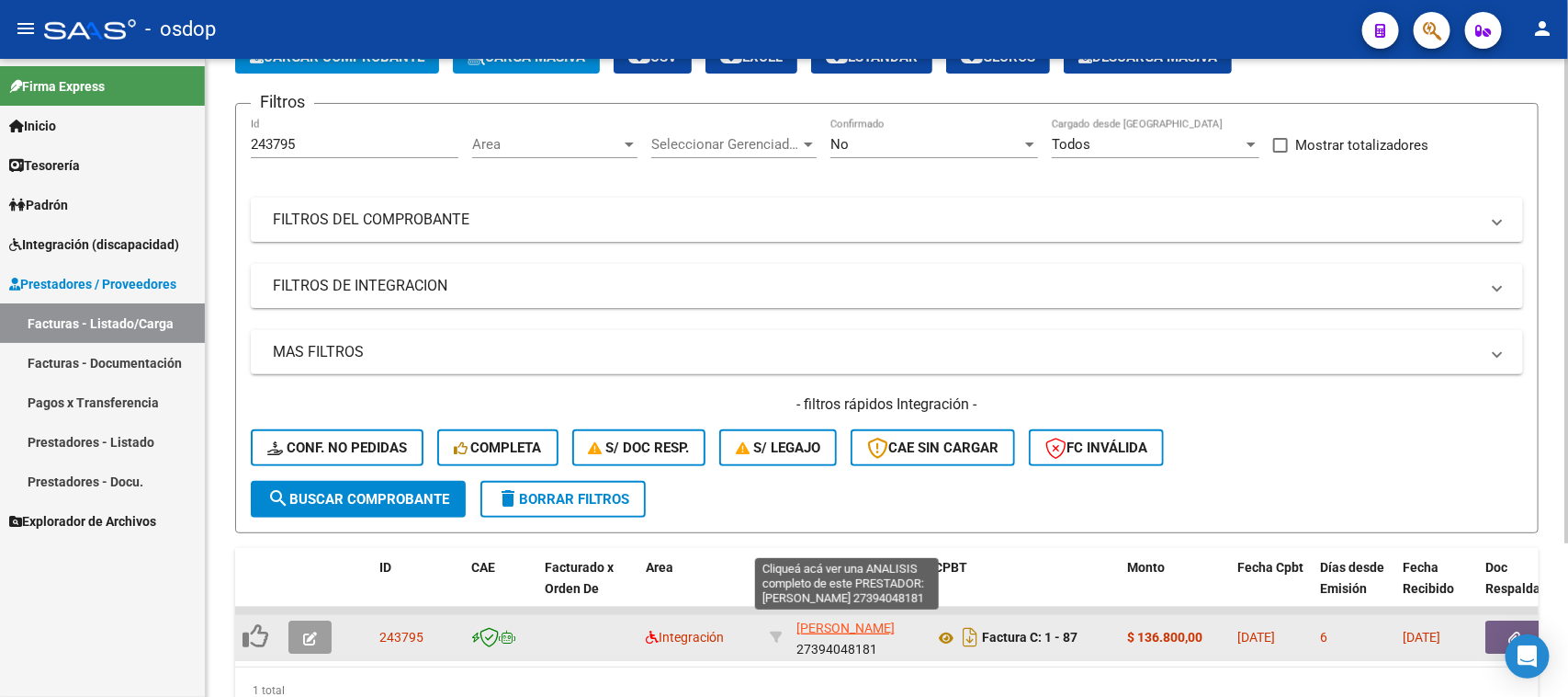
click at [829, 635] on span "[PERSON_NAME]" at bounding box center [845, 627] width 98 height 15
type textarea "27394048181"
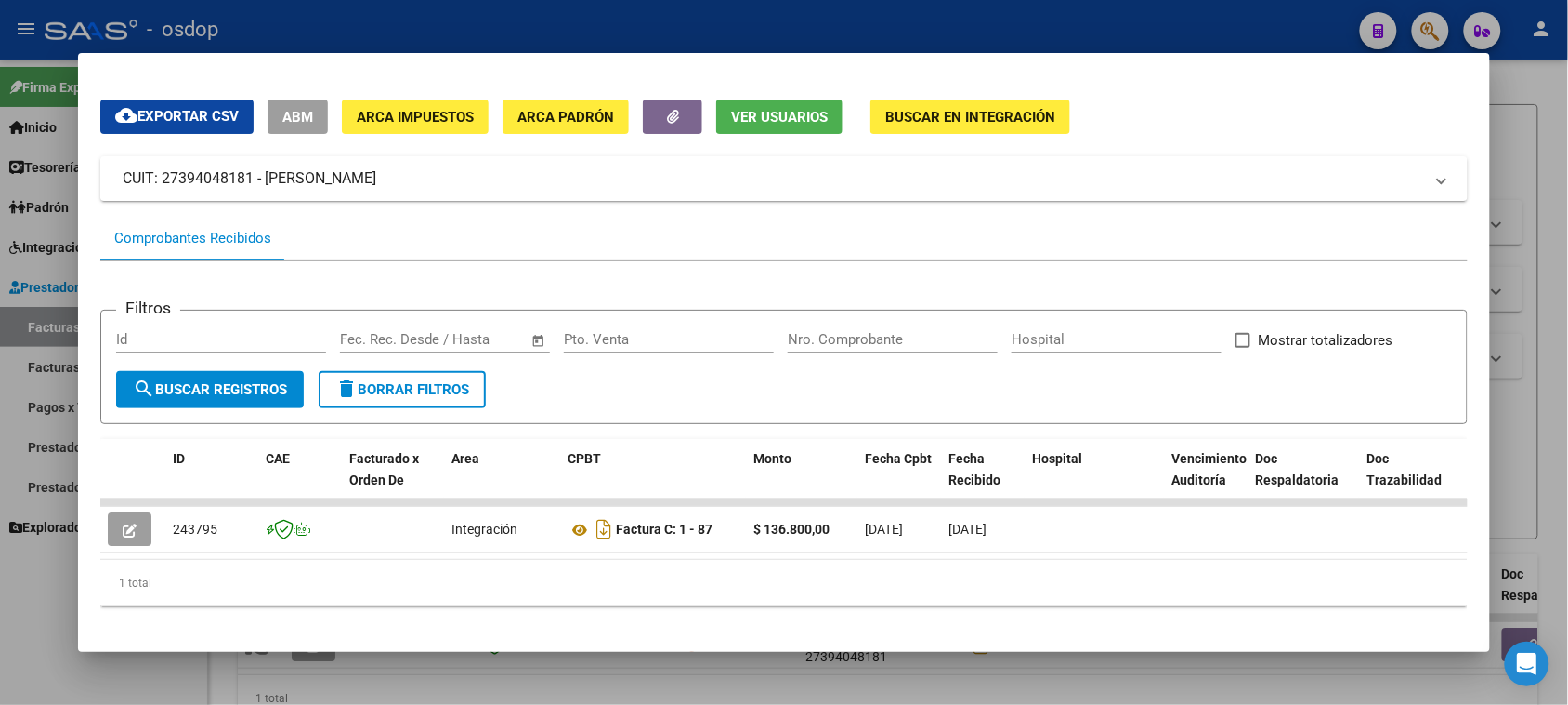
scroll to position [65, 0]
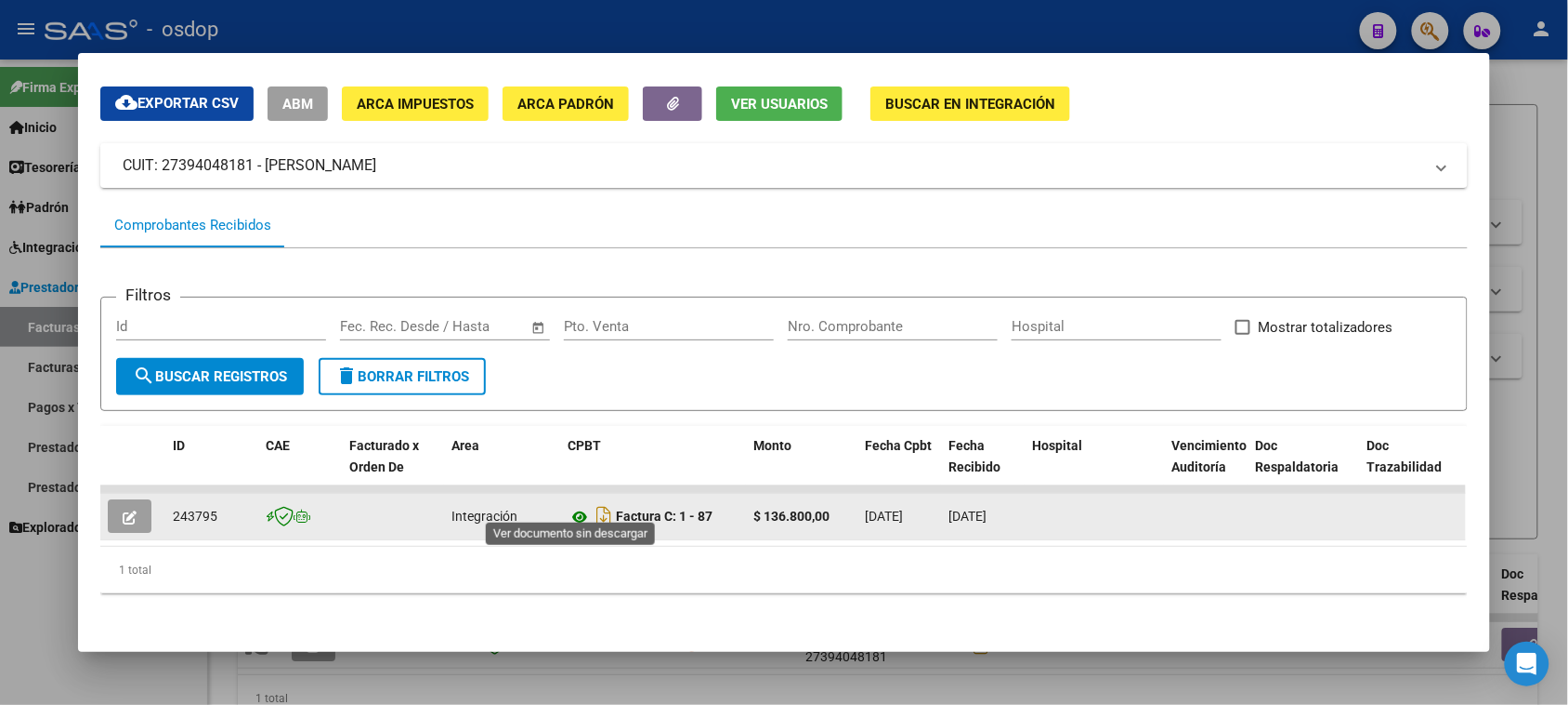
click at [568, 506] on icon at bounding box center [579, 517] width 24 height 23
click at [127, 510] on icon "button" at bounding box center [129, 517] width 14 height 14
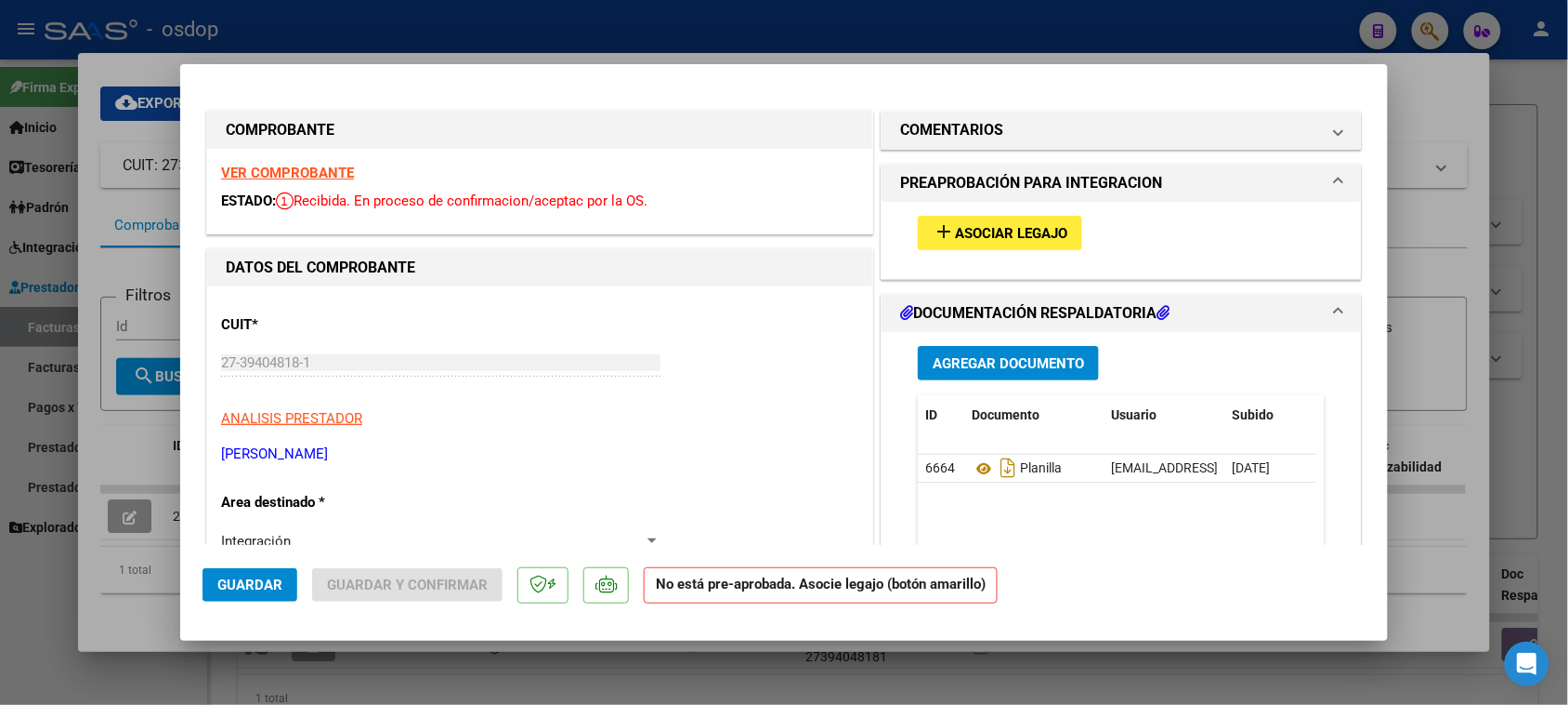
scroll to position [0, 0]
click at [1010, 240] on span "Asociar Legajo" at bounding box center [1011, 233] width 113 height 17
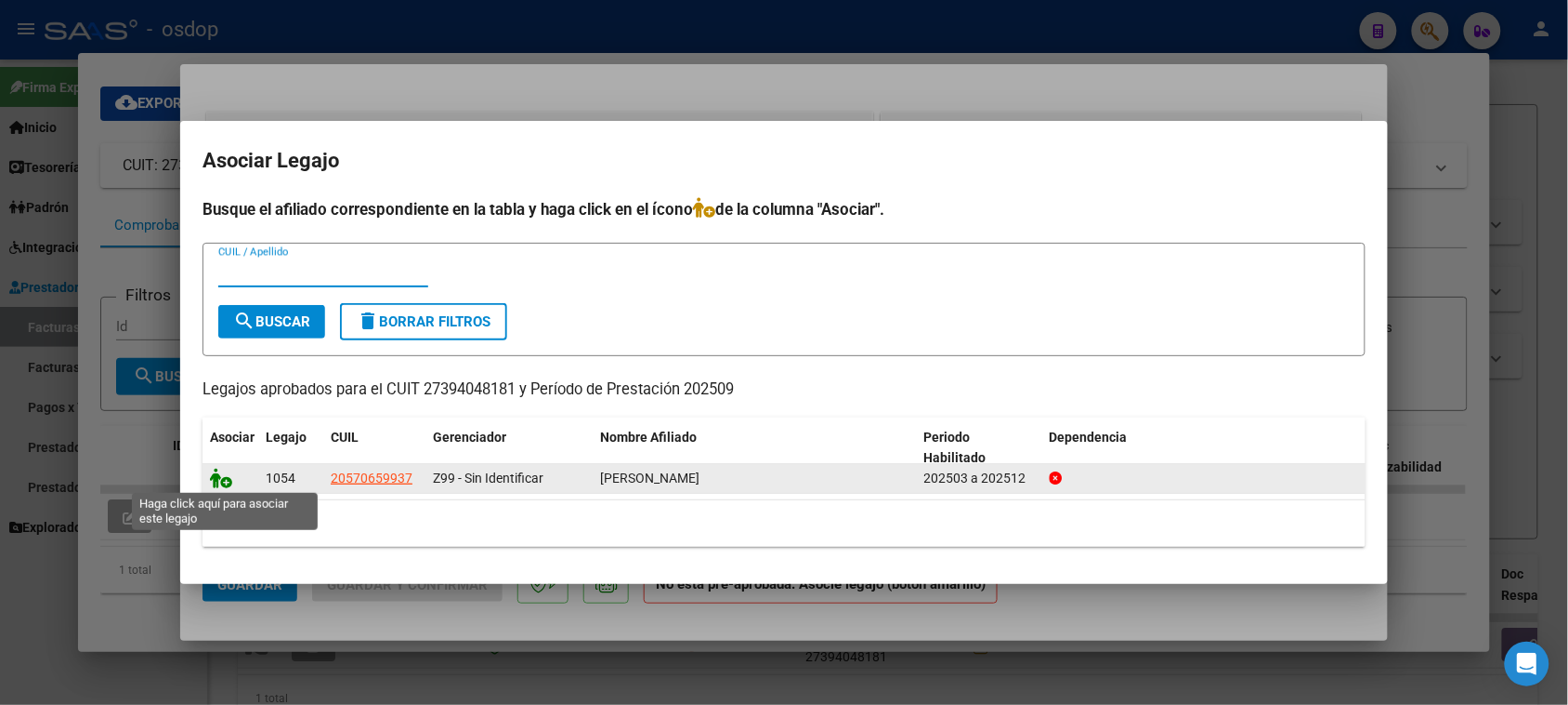
click at [225, 475] on icon at bounding box center [220, 478] width 23 height 21
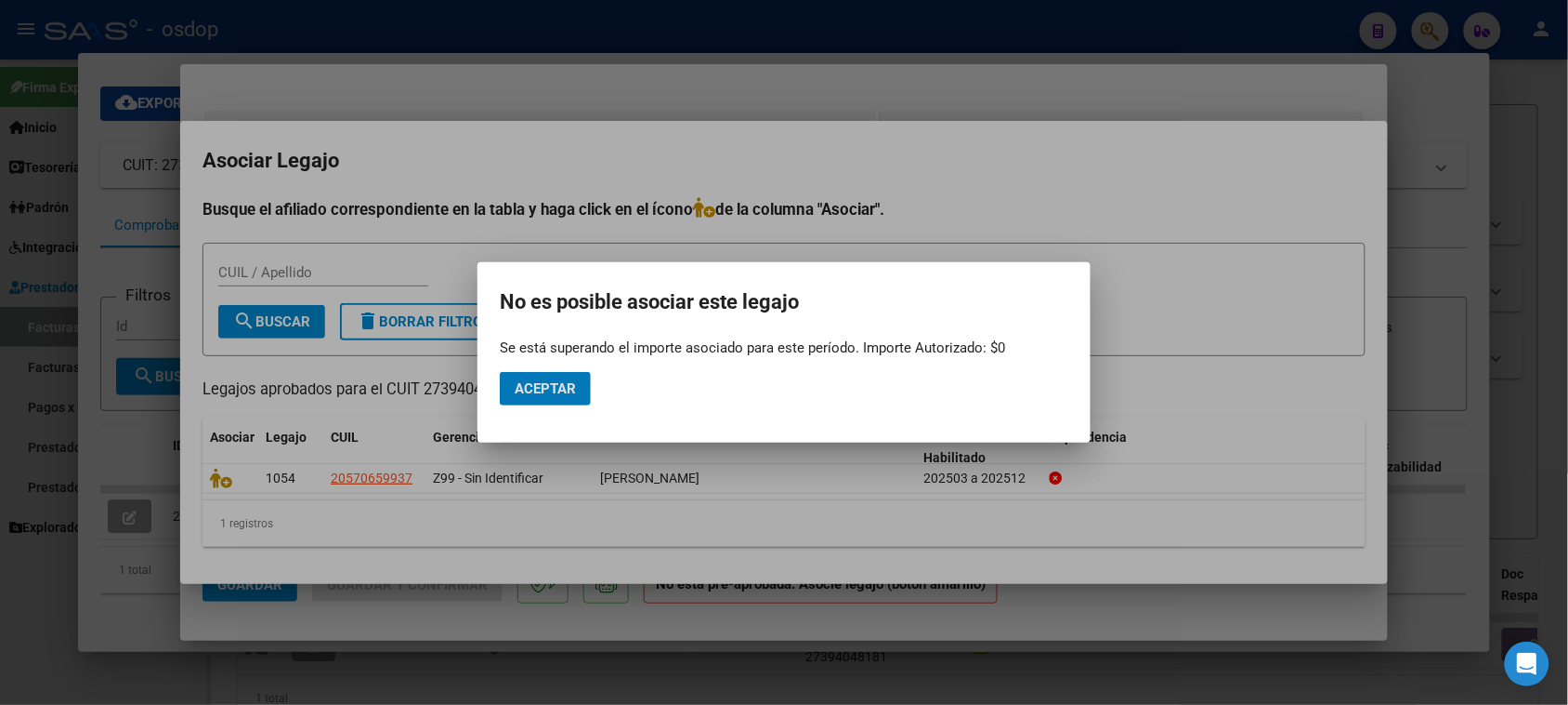
click at [647, 497] on div at bounding box center [784, 352] width 1568 height 705
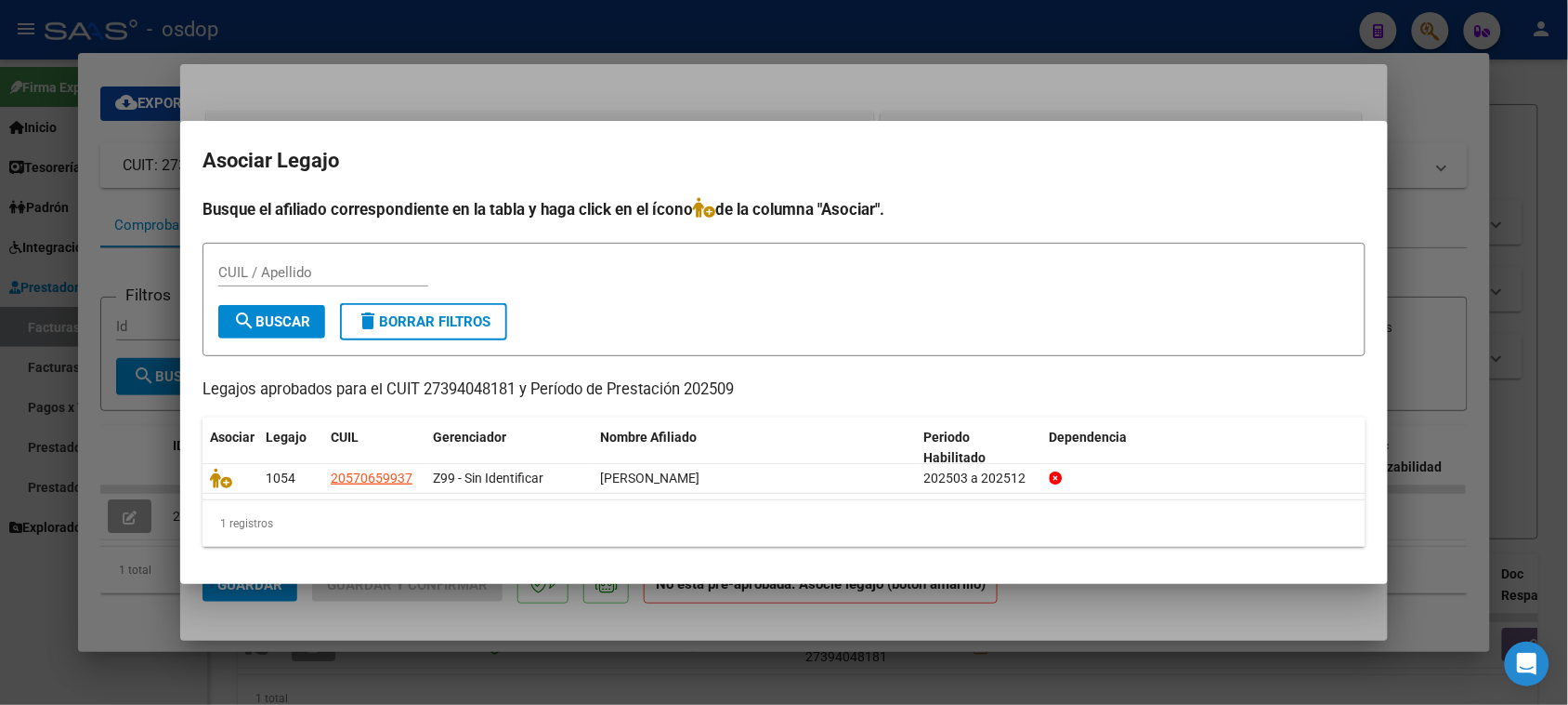
click at [583, 621] on div at bounding box center [784, 352] width 1568 height 705
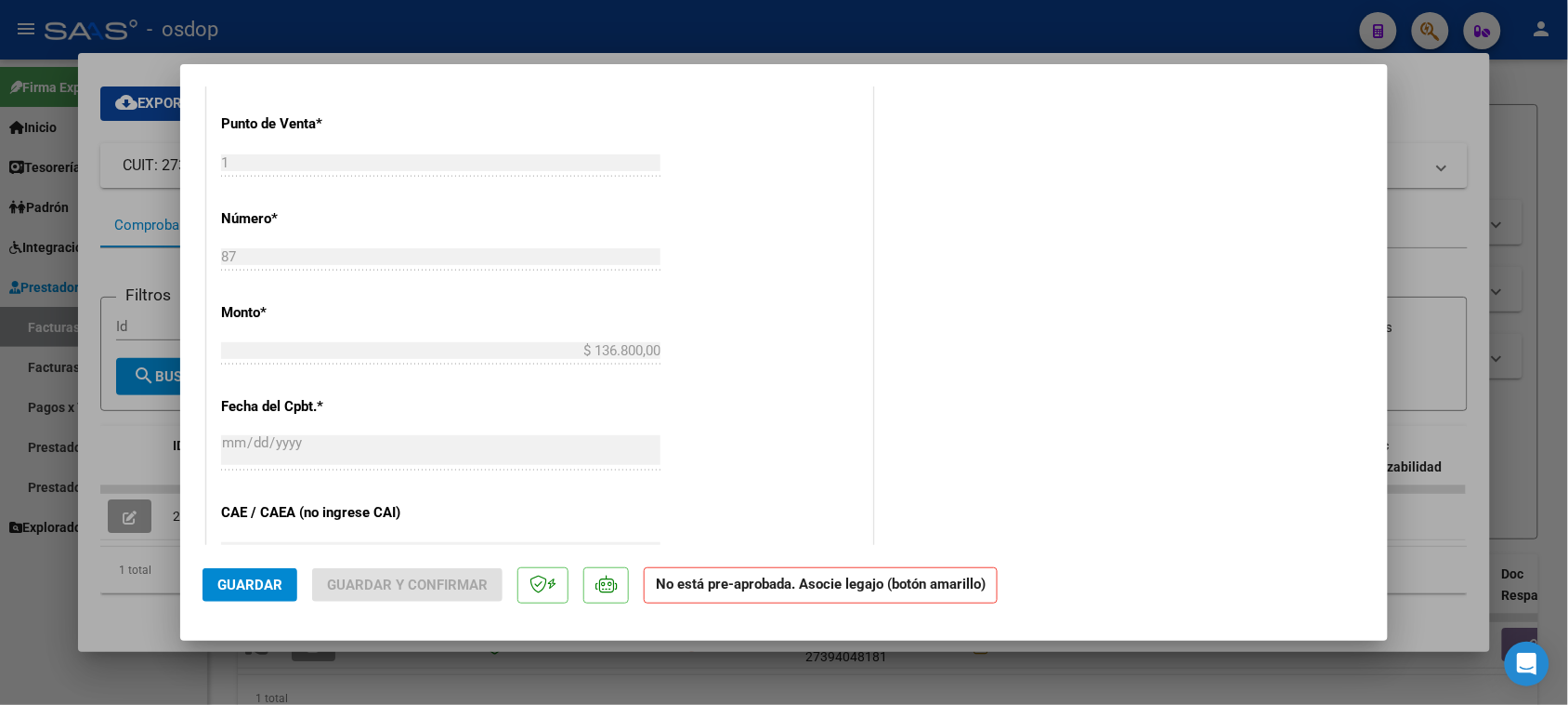
click at [137, 618] on div at bounding box center [784, 352] width 1568 height 705
type input "$ 0,00"
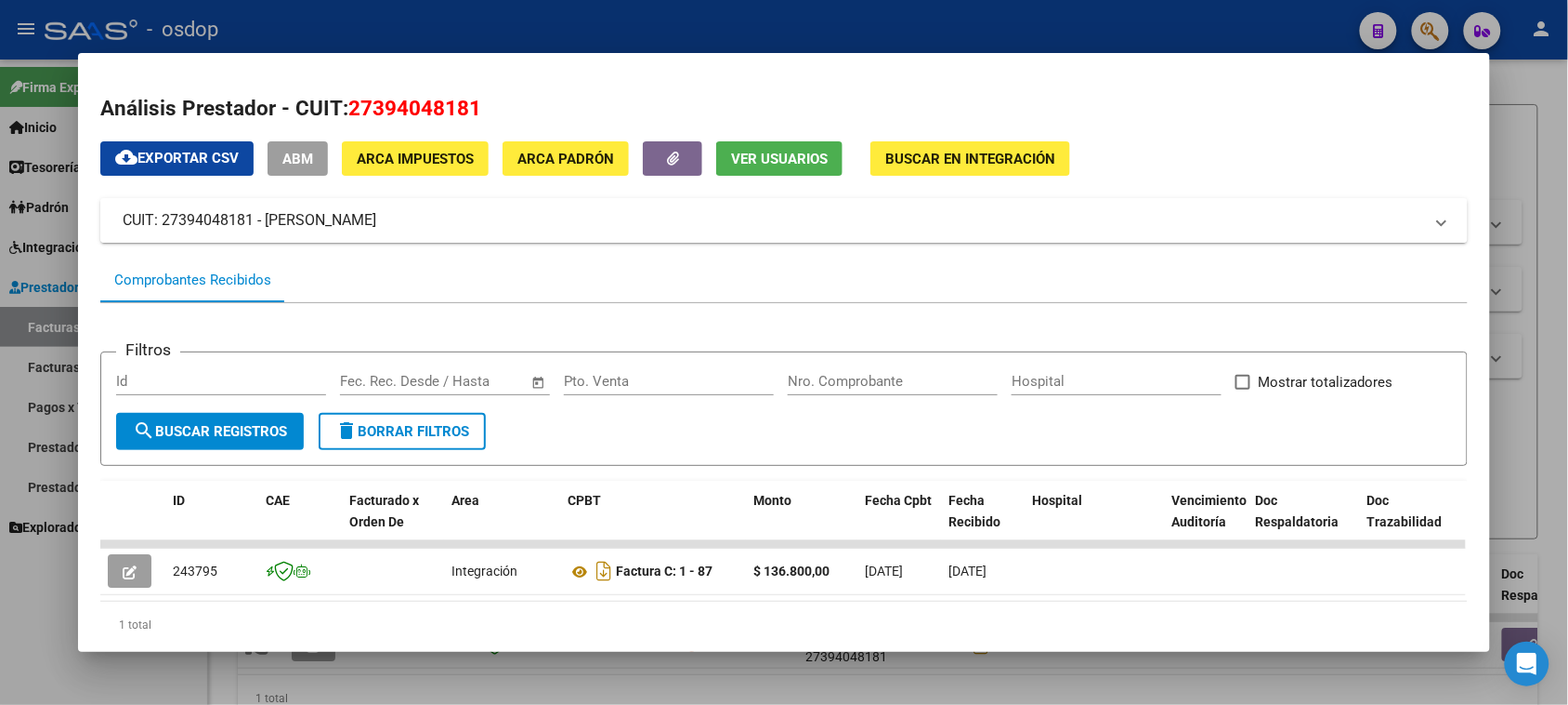
drag, startPoint x: 465, startPoint y: 217, endPoint x: 112, endPoint y: 220, distance: 353.0
click at [112, 220] on mat-expansion-panel-header "CUIT: 27394048181 - [PERSON_NAME]" at bounding box center [783, 221] width 1367 height 45
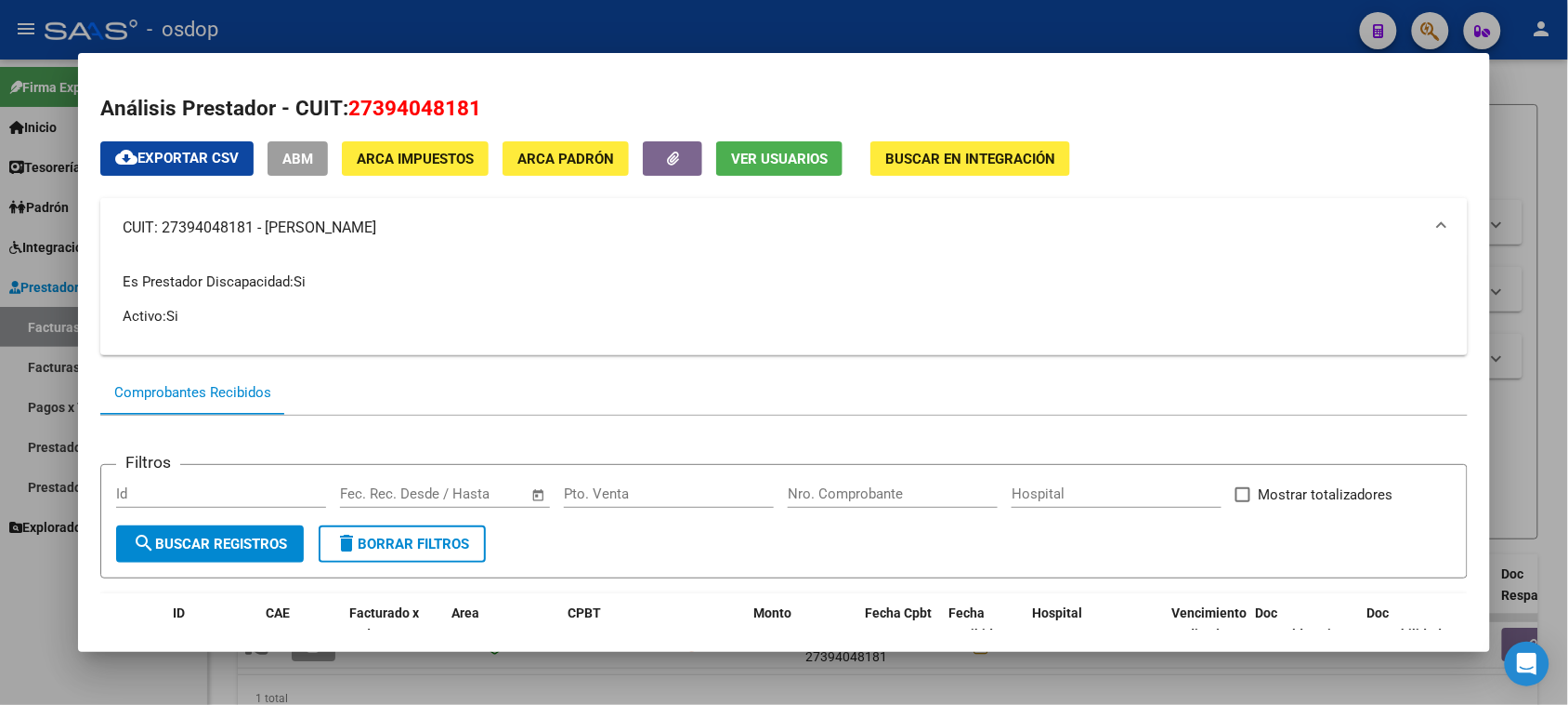
copy mat-panel-title "CUIT: 27394048181 - [PERSON_NAME]"
